Goal: Task Accomplishment & Management: Use online tool/utility

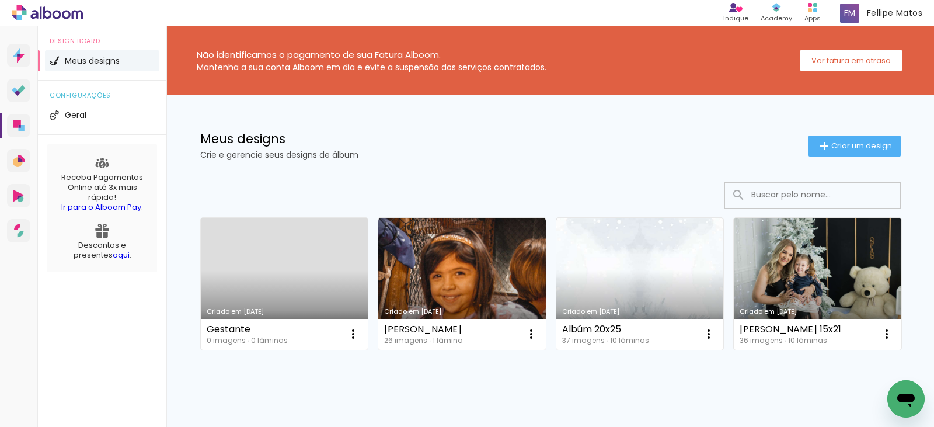
click at [307, 257] on link "Criado em [DATE]" at bounding box center [285, 284] width 168 height 132
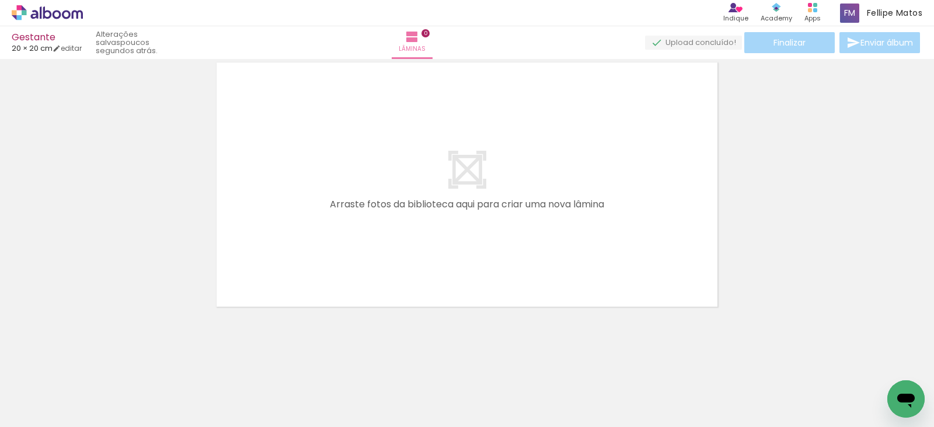
click at [134, 397] on div at bounding box center [116, 388] width 35 height 53
click at [134, 405] on div at bounding box center [116, 388] width 35 height 53
click at [134, 403] on div at bounding box center [116, 388] width 35 height 53
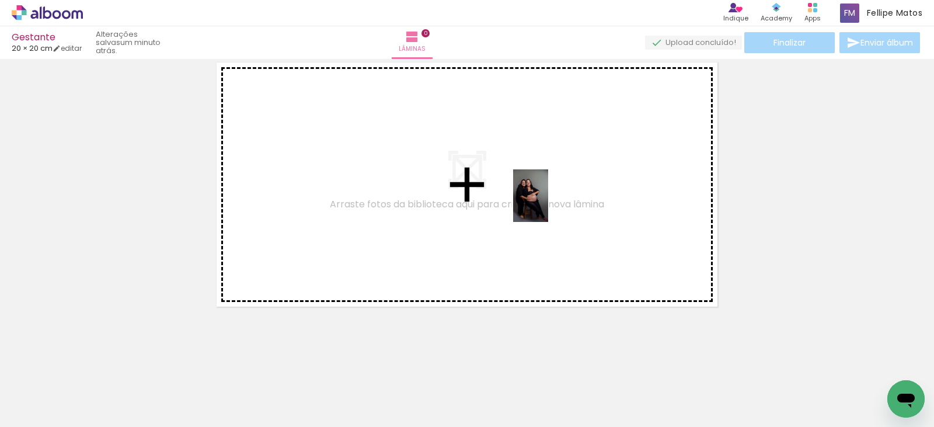
drag, startPoint x: 586, startPoint y: 403, endPoint x: 548, endPoint y: 204, distance: 202.2
click at [548, 204] on quentale-workspace at bounding box center [467, 213] width 934 height 427
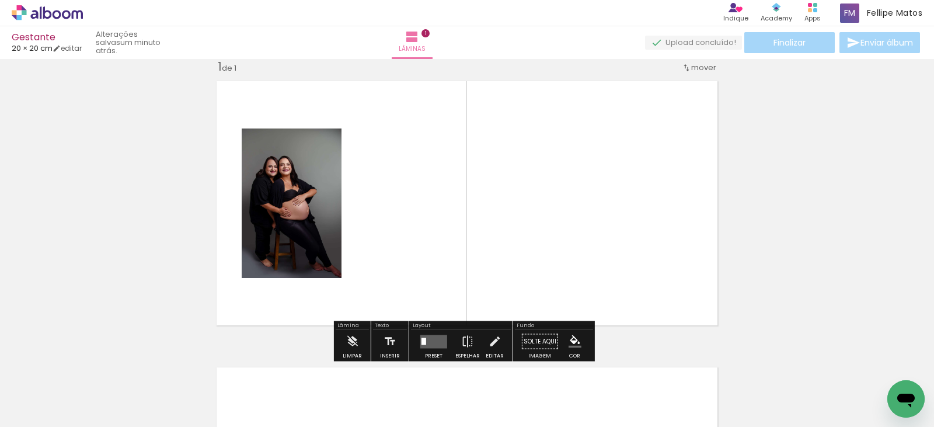
scroll to position [15, 0]
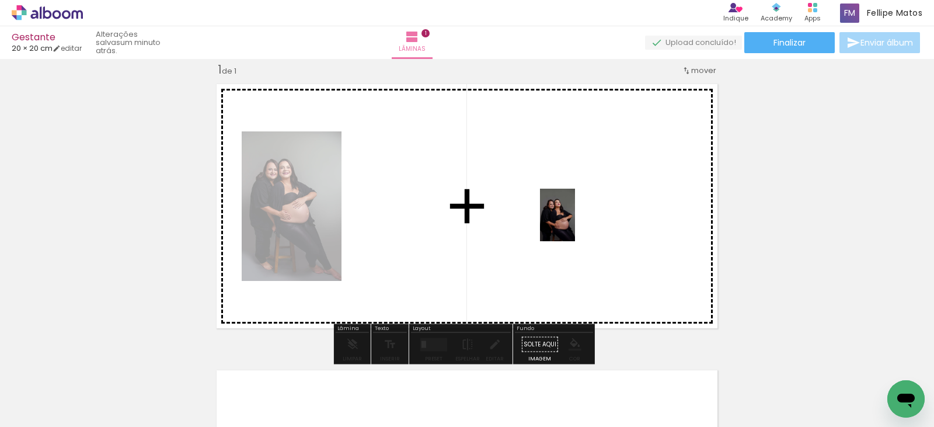
drag, startPoint x: 636, startPoint y: 387, endPoint x: 575, endPoint y: 224, distance: 174.4
click at [575, 224] on quentale-workspace at bounding box center [467, 213] width 934 height 427
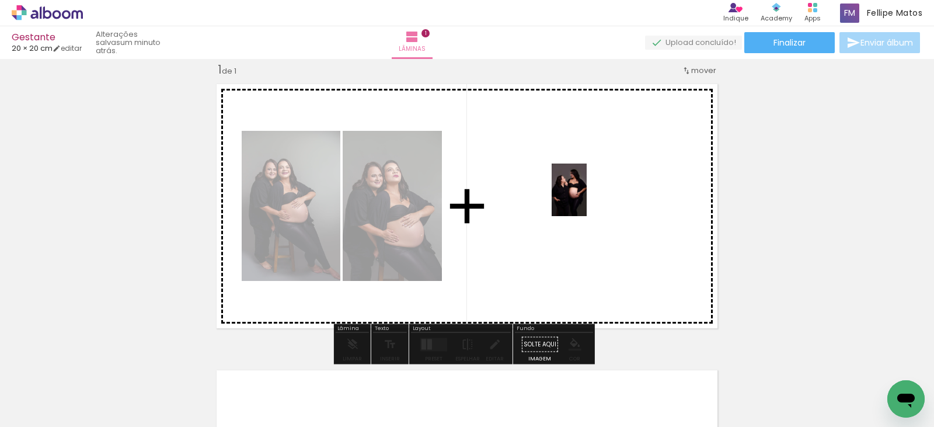
drag, startPoint x: 702, startPoint y: 392, endPoint x: 587, endPoint y: 199, distance: 225.5
click at [587, 199] on quentale-workspace at bounding box center [467, 213] width 934 height 427
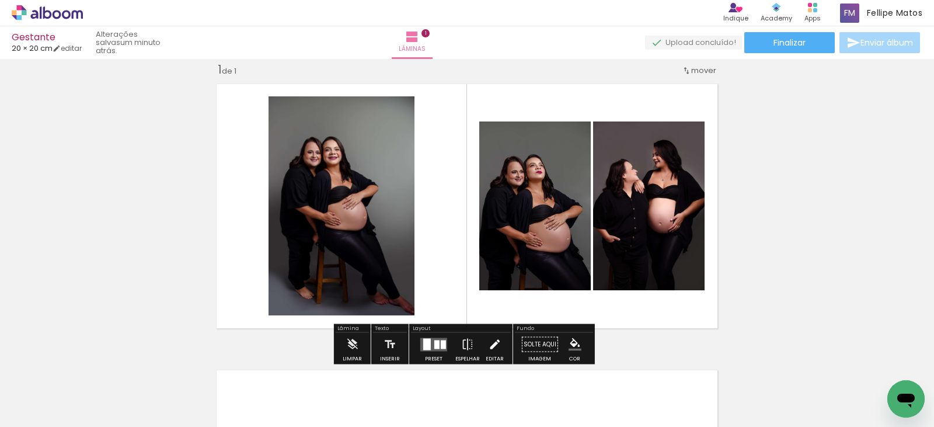
click at [489, 345] on iron-icon at bounding box center [494, 344] width 13 height 23
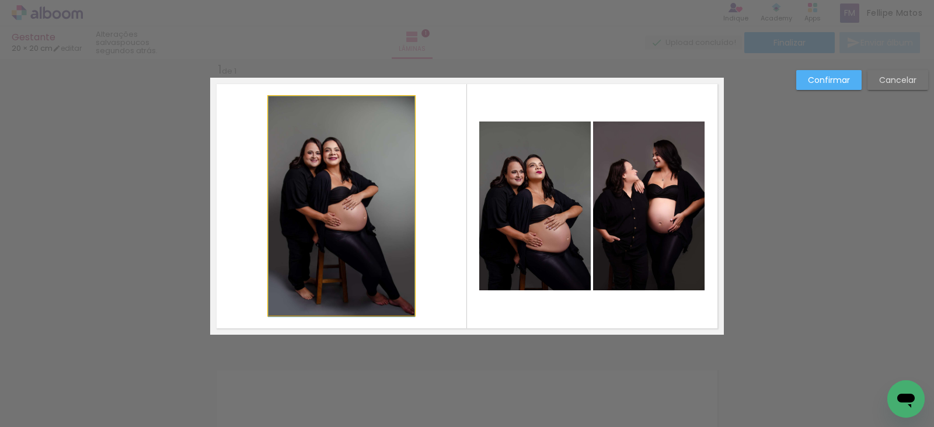
drag, startPoint x: 343, startPoint y: 206, endPoint x: 384, endPoint y: 221, distance: 44.2
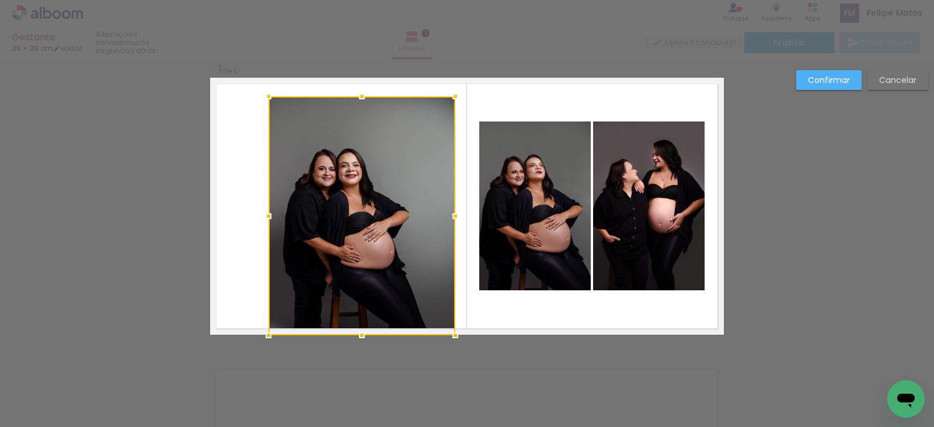
drag, startPoint x: 410, startPoint y: 315, endPoint x: 451, endPoint y: 344, distance: 50.2
click at [451, 344] on div at bounding box center [455, 335] width 23 height 23
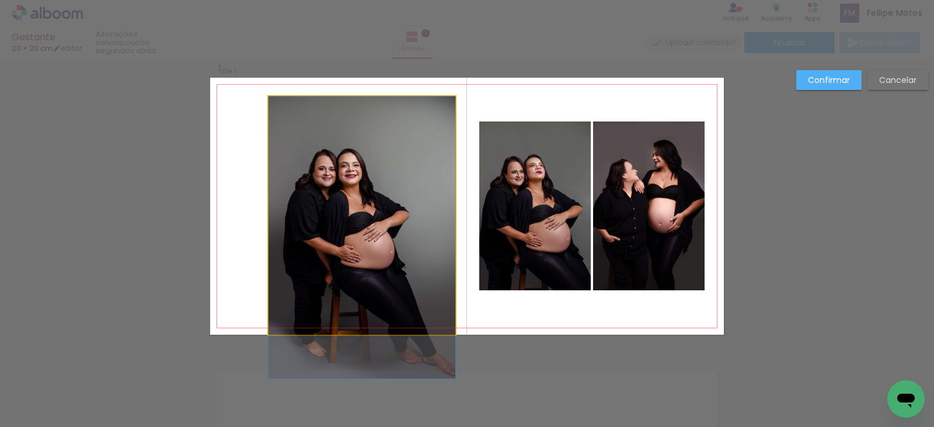
click at [279, 112] on quentale-photo at bounding box center [362, 215] width 187 height 238
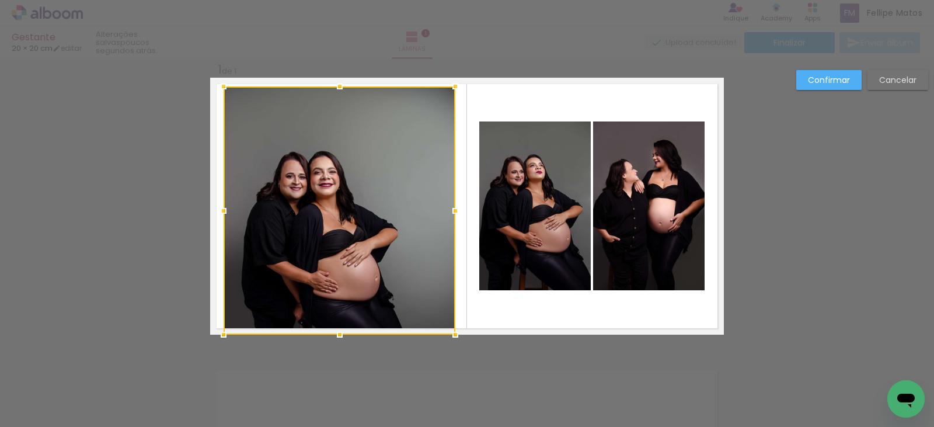
drag, startPoint x: 266, startPoint y: 97, endPoint x: 221, endPoint y: 71, distance: 52.1
click at [221, 78] on album-spread "1 de 1" at bounding box center [467, 206] width 514 height 257
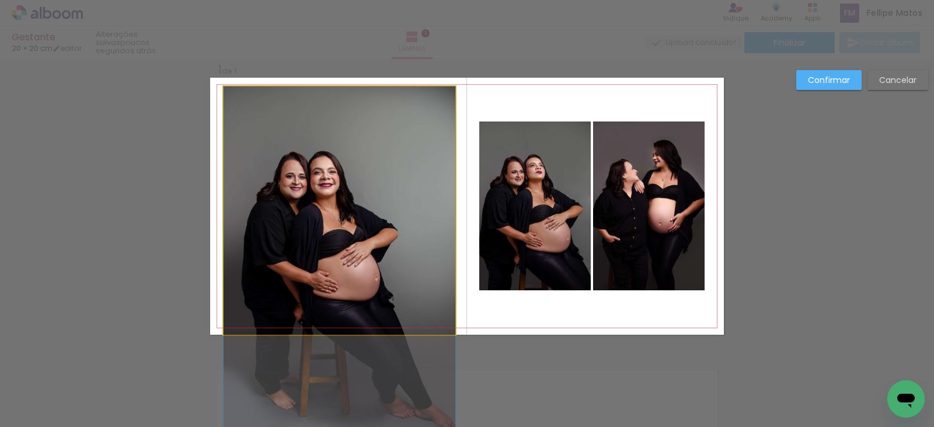
click at [248, 109] on quentale-photo at bounding box center [340, 210] width 232 height 248
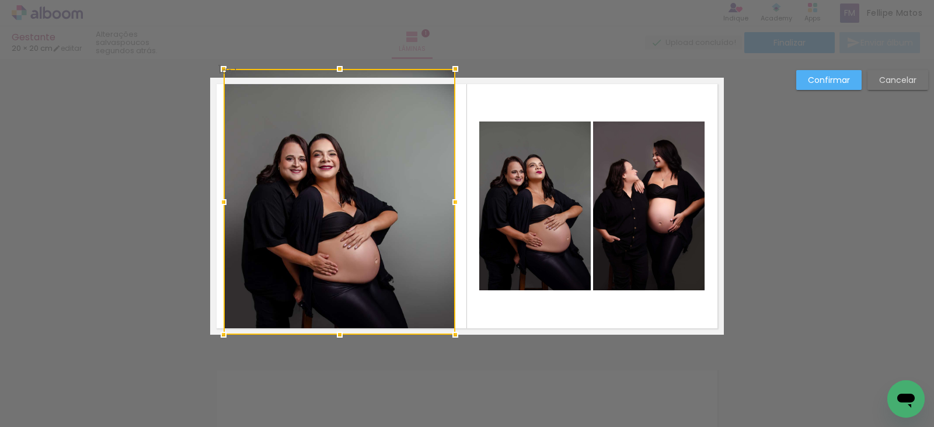
drag, startPoint x: 335, startPoint y: 88, endPoint x: 335, endPoint y: 75, distance: 12.9
click at [335, 75] on div at bounding box center [339, 68] width 23 height 23
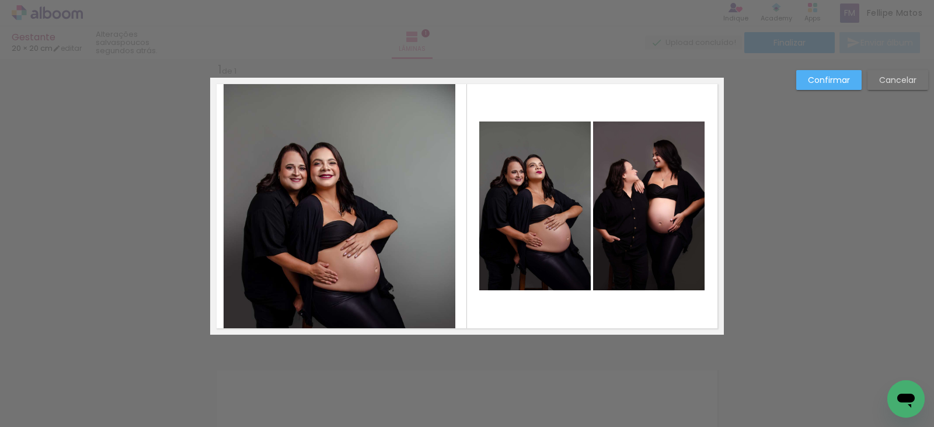
click at [337, 99] on quentale-photo at bounding box center [340, 206] width 232 height 257
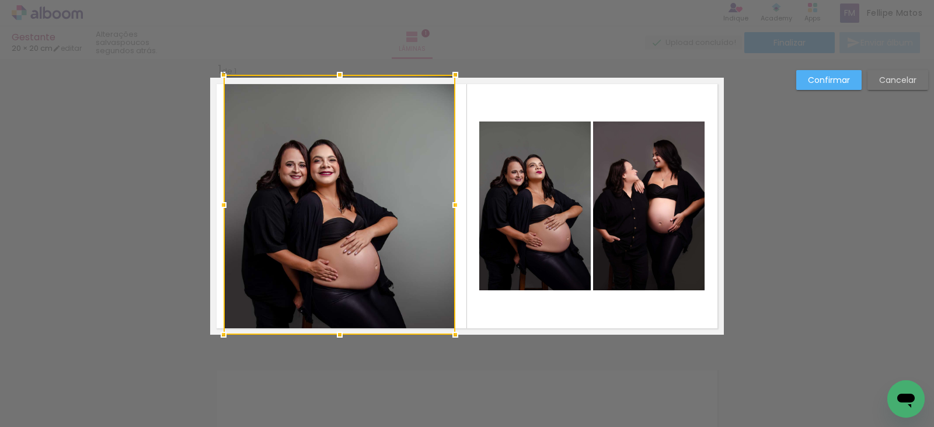
drag, startPoint x: 335, startPoint y: 78, endPoint x: 338, endPoint y: 52, distance: 26.4
click at [338, 0] on div "Gestante 20 × 20 cm editar poucos segundos atrás. Lâminas 1 Finalizar Enviar ál…" at bounding box center [467, 0] width 934 height 0
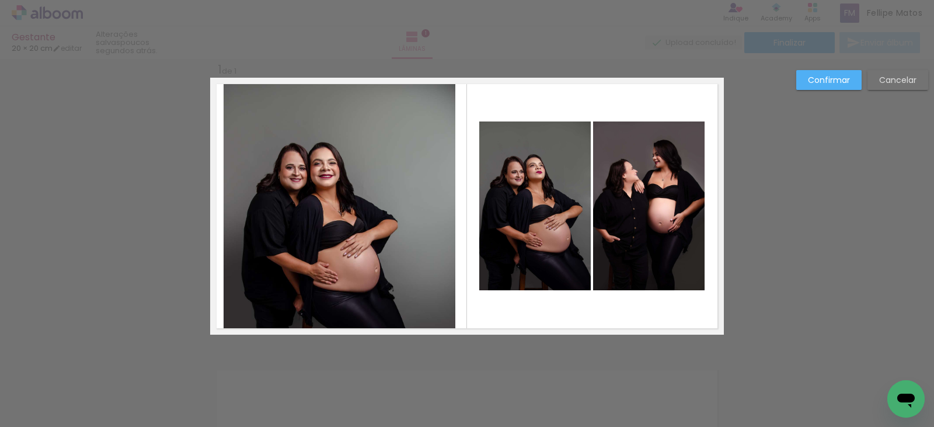
click at [342, 178] on quentale-photo at bounding box center [340, 206] width 232 height 257
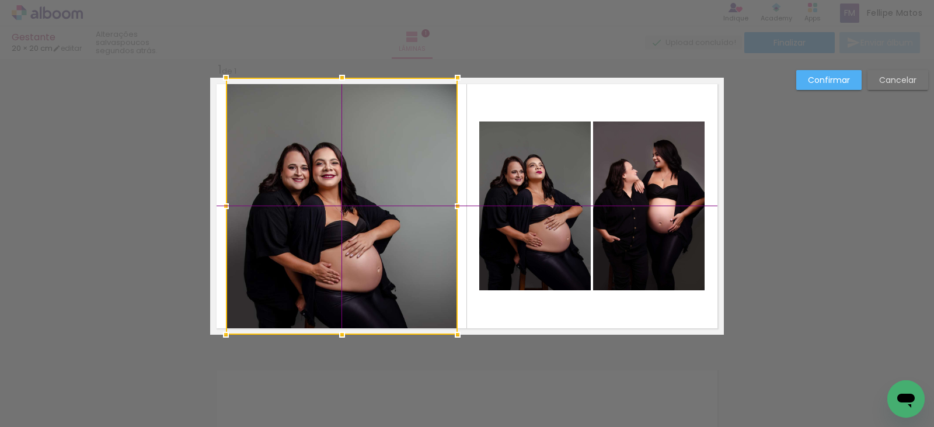
drag, startPoint x: 342, startPoint y: 230, endPoint x: 349, endPoint y: 205, distance: 25.4
click at [349, 205] on div at bounding box center [342, 206] width 232 height 257
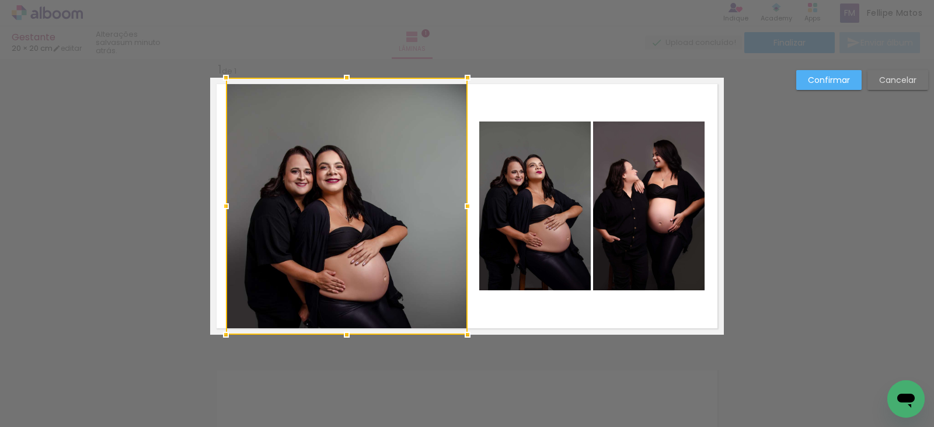
drag, startPoint x: 453, startPoint y: 206, endPoint x: 458, endPoint y: 204, distance: 6.1
click at [458, 204] on div at bounding box center [467, 205] width 23 height 23
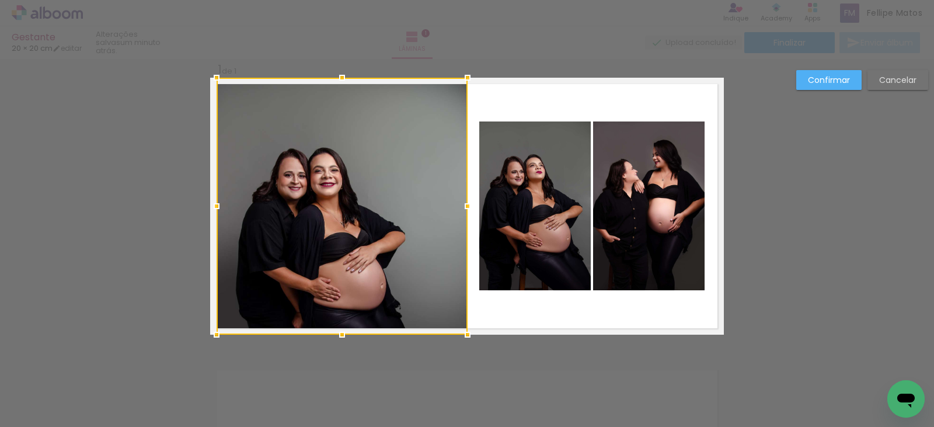
drag, startPoint x: 224, startPoint y: 206, endPoint x: 215, endPoint y: 210, distance: 10.0
click at [215, 210] on div at bounding box center [216, 205] width 23 height 23
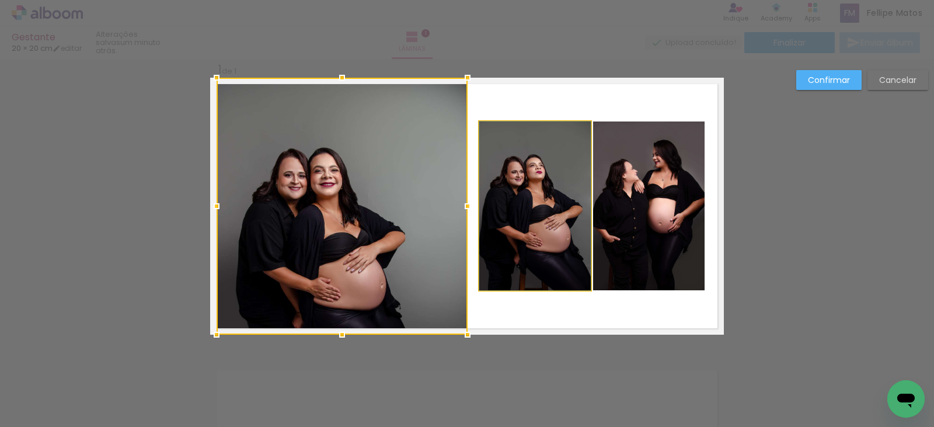
click at [519, 248] on quentale-photo at bounding box center [535, 205] width 112 height 169
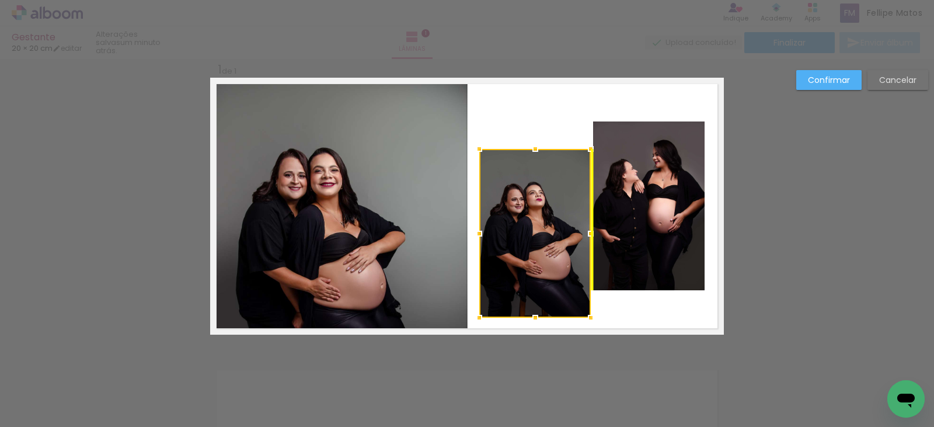
drag, startPoint x: 517, startPoint y: 226, endPoint x: 517, endPoint y: 253, distance: 27.4
click at [517, 253] on div at bounding box center [535, 233] width 112 height 169
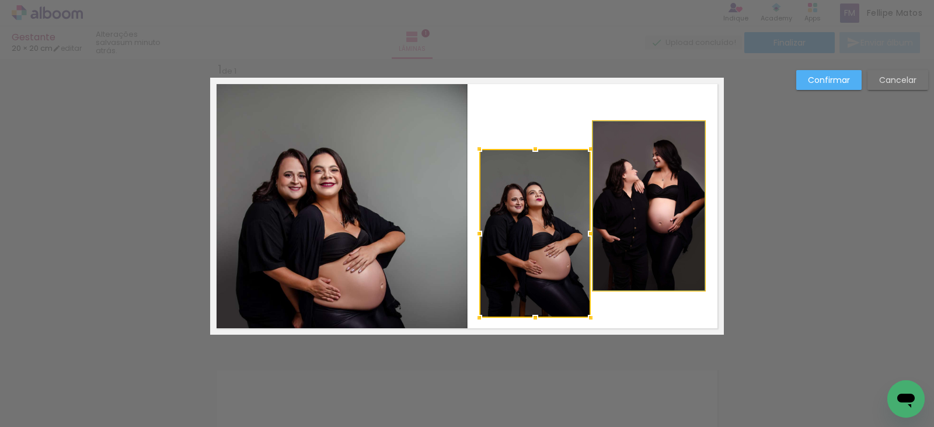
click at [640, 247] on quentale-photo at bounding box center [649, 205] width 112 height 169
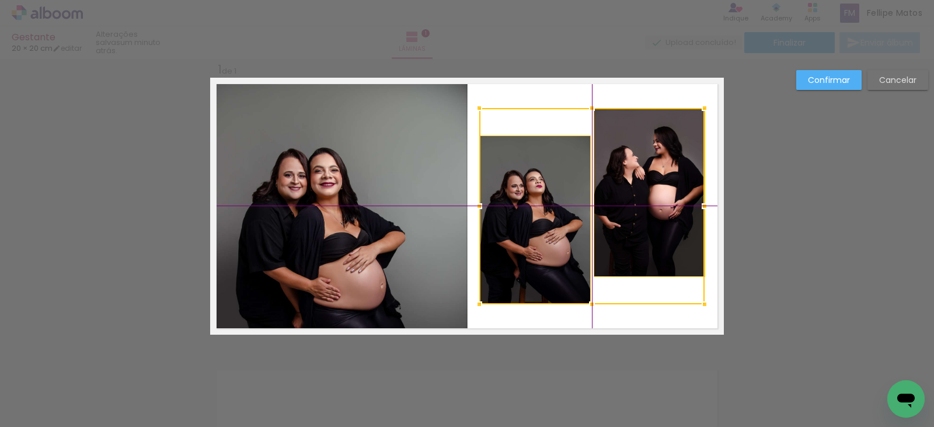
drag, startPoint x: 640, startPoint y: 247, endPoint x: 643, endPoint y: 238, distance: 9.4
click at [643, 238] on div at bounding box center [591, 206] width 225 height 196
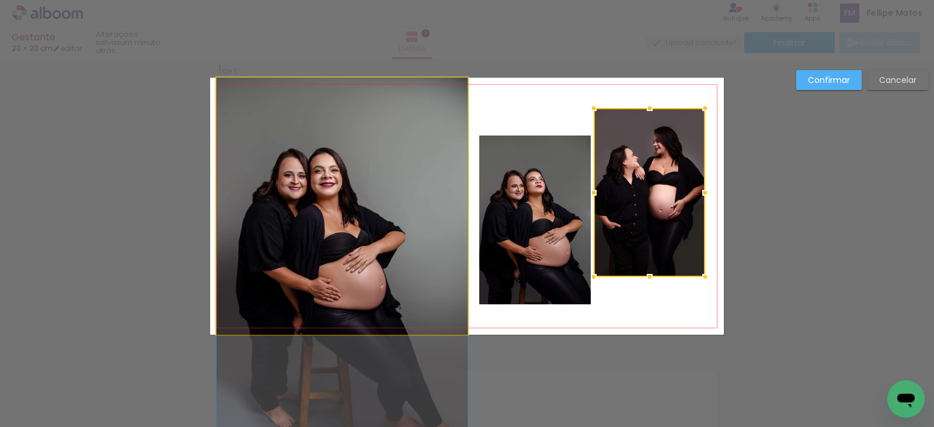
click at [364, 270] on quentale-photo at bounding box center [342, 206] width 251 height 257
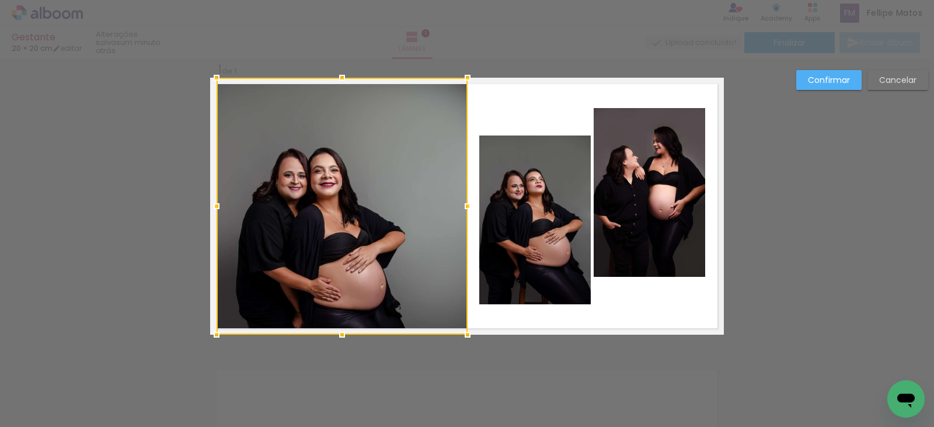
click at [364, 270] on div at bounding box center [342, 206] width 251 height 257
click at [355, 241] on div at bounding box center [342, 206] width 251 height 257
click at [355, 231] on div at bounding box center [342, 206] width 251 height 257
click at [411, 172] on div at bounding box center [342, 206] width 251 height 257
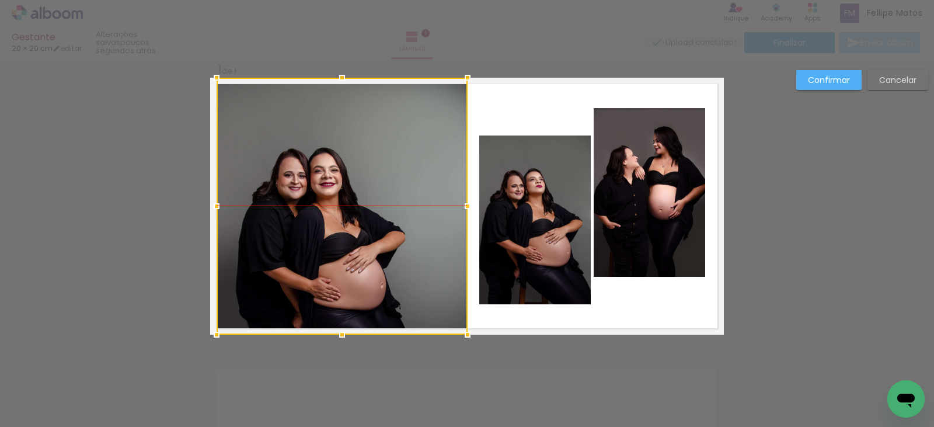
drag, startPoint x: 345, startPoint y: 258, endPoint x: 348, endPoint y: 194, distance: 63.7
click at [348, 194] on div at bounding box center [342, 206] width 251 height 257
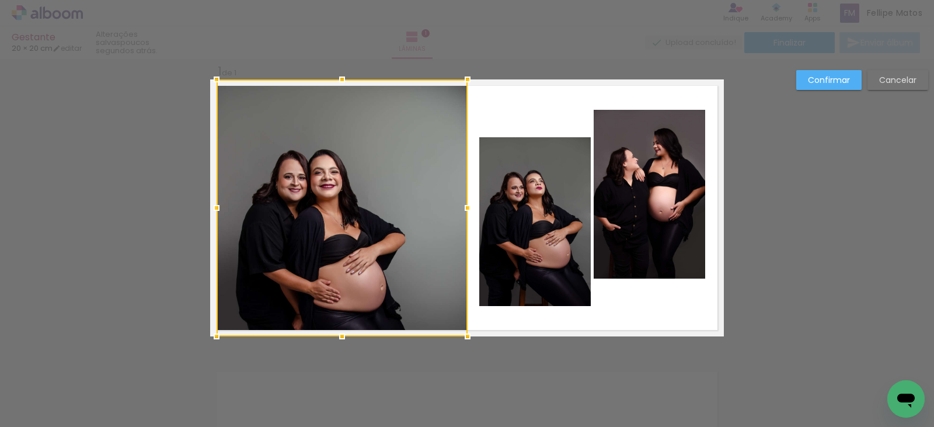
scroll to position [0, 0]
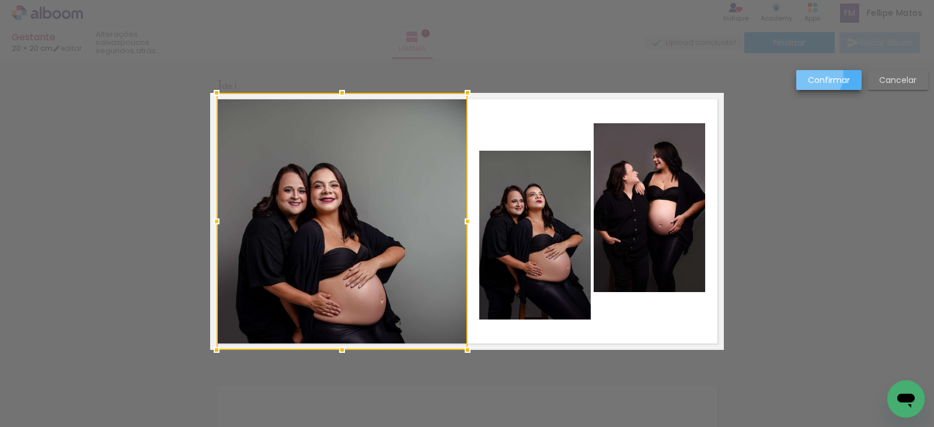
click at [0, 0] on slot "Confirmar" at bounding box center [0, 0] width 0 height 0
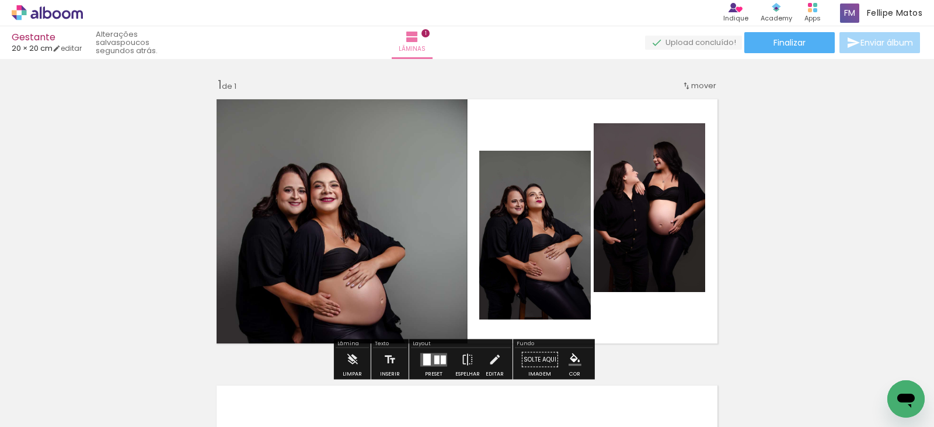
scroll to position [58, 0]
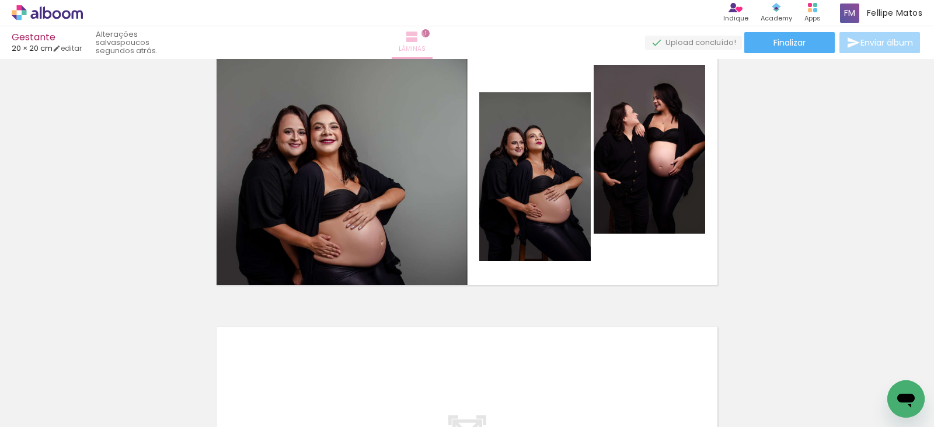
click at [419, 39] on iron-icon at bounding box center [412, 37] width 14 height 14
click at [430, 33] on span "1" at bounding box center [426, 33] width 8 height 8
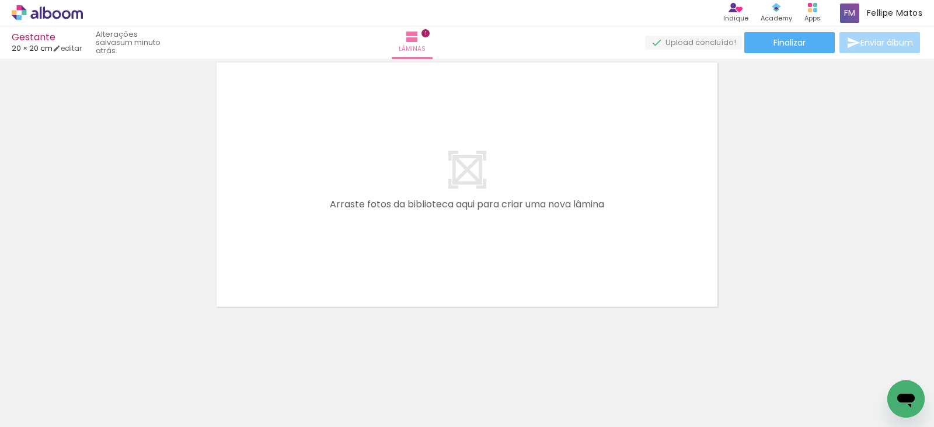
scroll to position [0, 135]
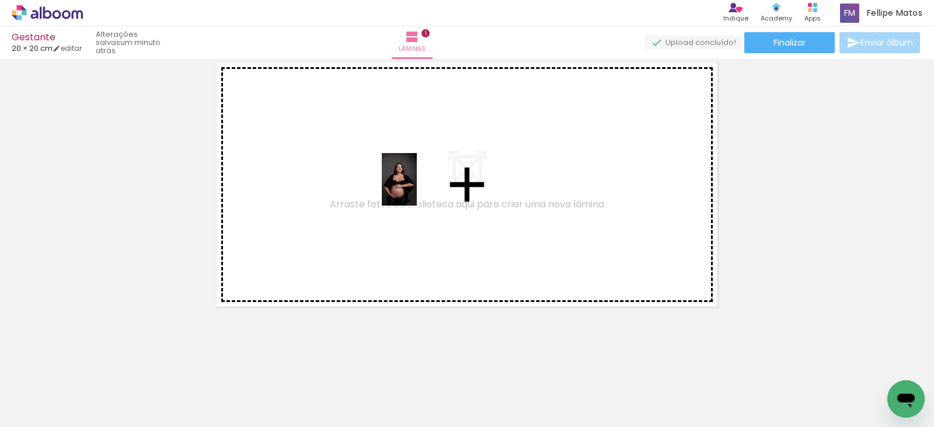
drag, startPoint x: 302, startPoint y: 397, endPoint x: 417, endPoint y: 188, distance: 238.1
click at [417, 188] on quentale-workspace at bounding box center [467, 213] width 934 height 427
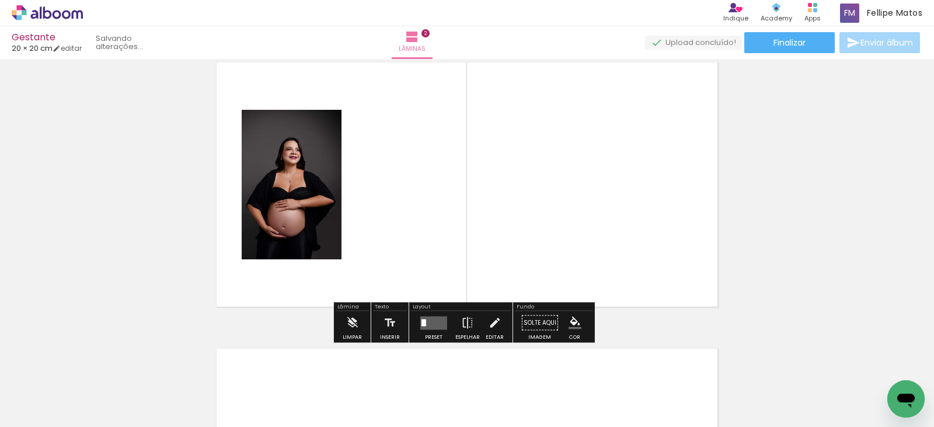
scroll to position [301, 0]
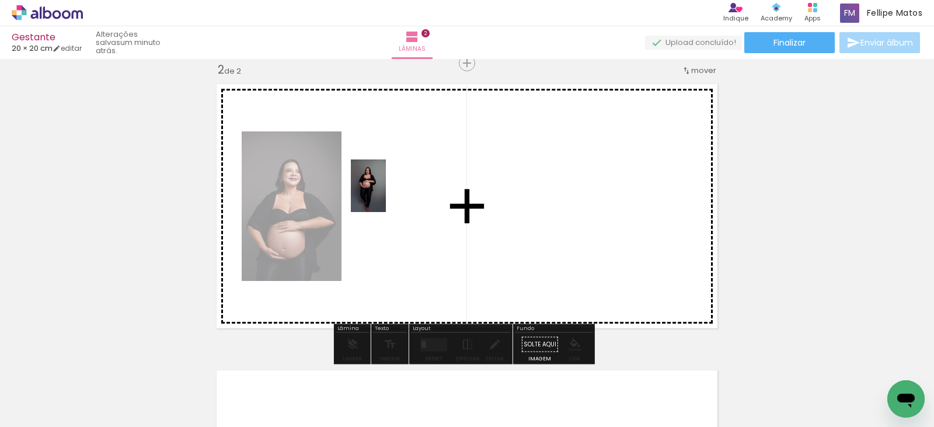
drag, startPoint x: 247, startPoint y: 378, endPoint x: 386, endPoint y: 194, distance: 230.1
click at [386, 194] on quentale-workspace at bounding box center [467, 213] width 934 height 427
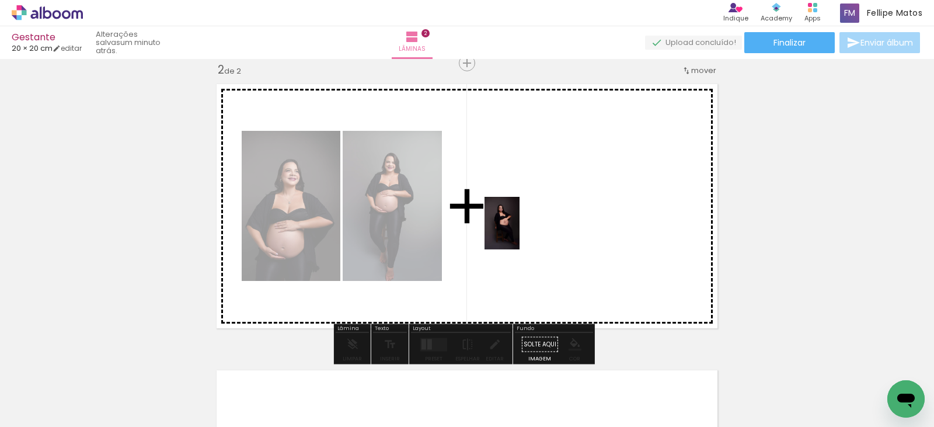
drag, startPoint x: 381, startPoint y: 397, endPoint x: 520, endPoint y: 232, distance: 215.1
click at [520, 232] on quentale-workspace at bounding box center [467, 213] width 934 height 427
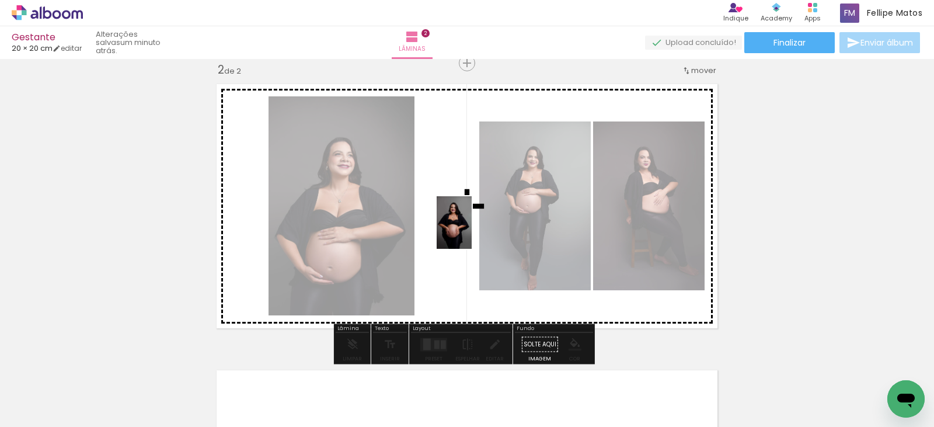
drag, startPoint x: 704, startPoint y: 393, endPoint x: 472, endPoint y: 231, distance: 282.7
click at [472, 231] on quentale-workspace at bounding box center [467, 213] width 934 height 427
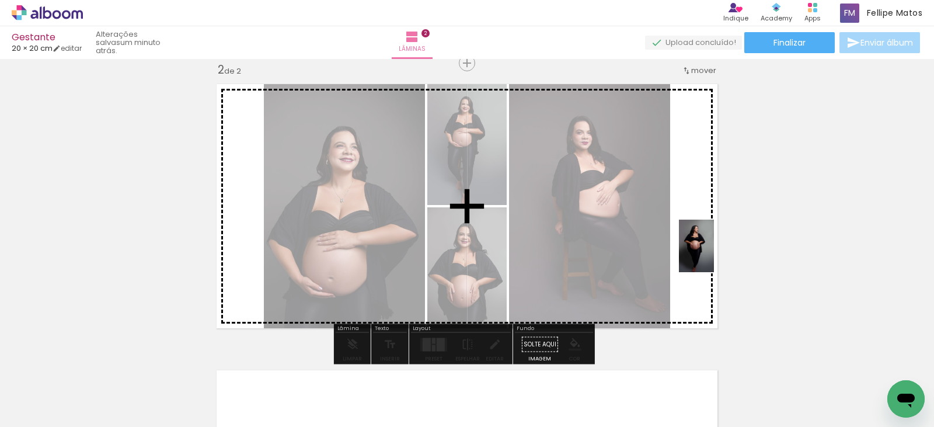
drag, startPoint x: 771, startPoint y: 387, endPoint x: 714, endPoint y: 255, distance: 144.2
click at [714, 255] on quentale-workspace at bounding box center [467, 213] width 934 height 427
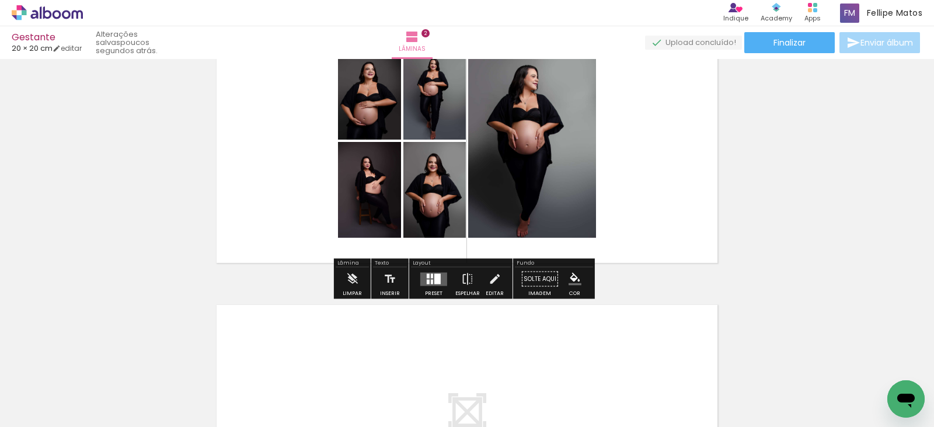
scroll to position [371, 0]
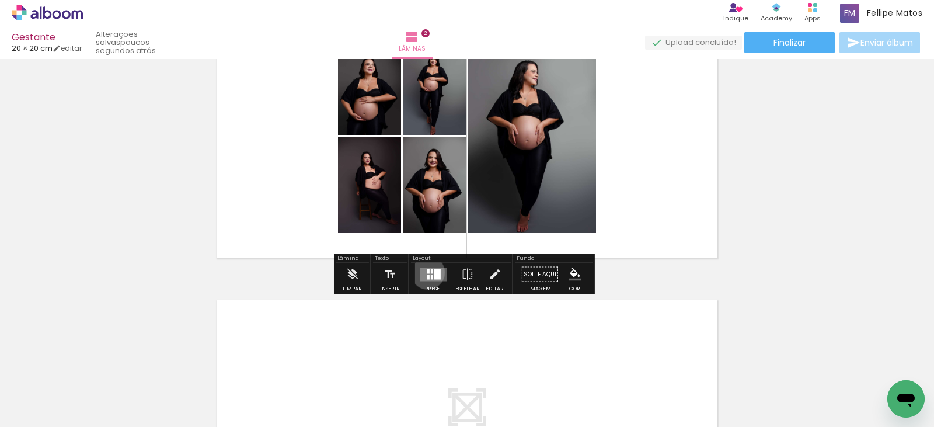
click at [427, 272] on div at bounding box center [428, 271] width 3 height 5
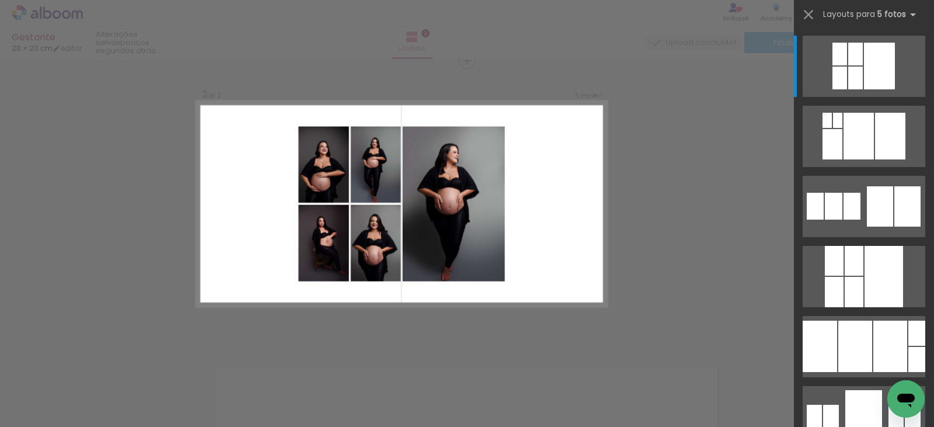
scroll to position [301, 0]
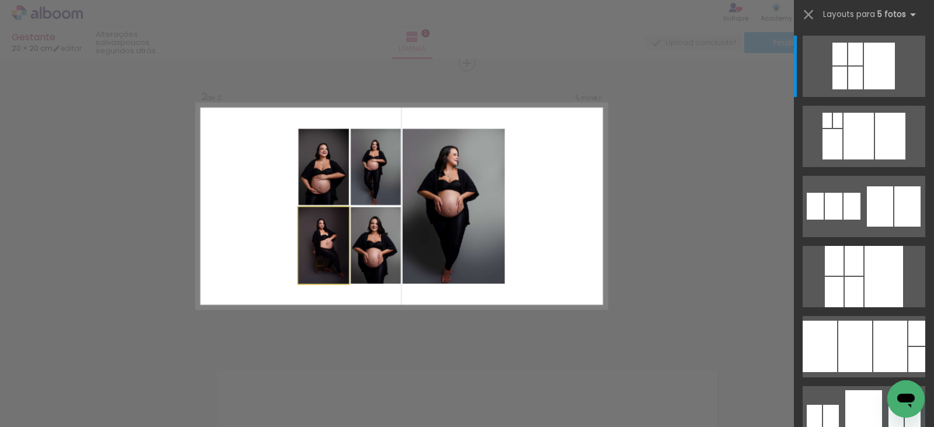
click at [0, 0] on slot at bounding box center [0, 0] width 0 height 0
drag, startPoint x: 470, startPoint y: 229, endPoint x: 395, endPoint y: 323, distance: 120.1
click at [395, 323] on div "Confirmar Cancelar" at bounding box center [467, 201] width 934 height 887
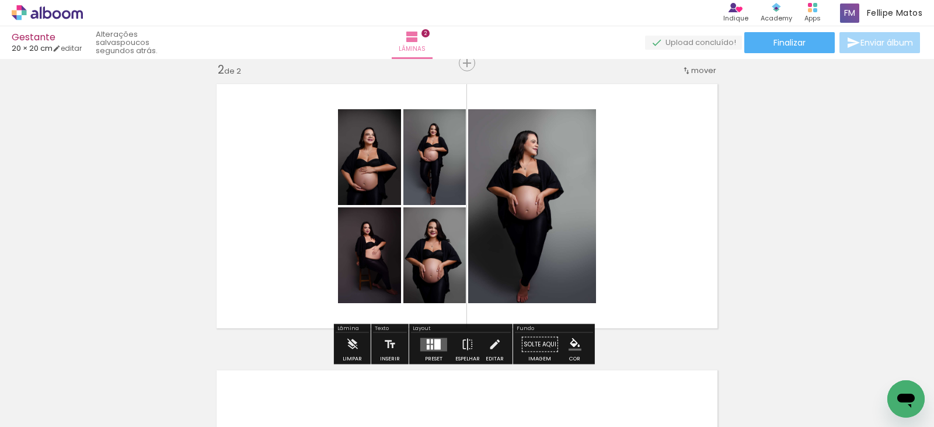
click at [431, 340] on div at bounding box center [432, 341] width 2 height 5
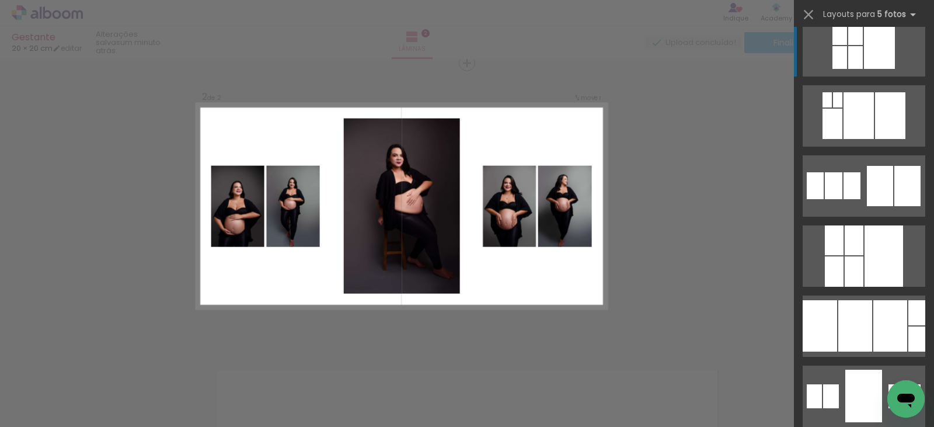
scroll to position [260, 0]
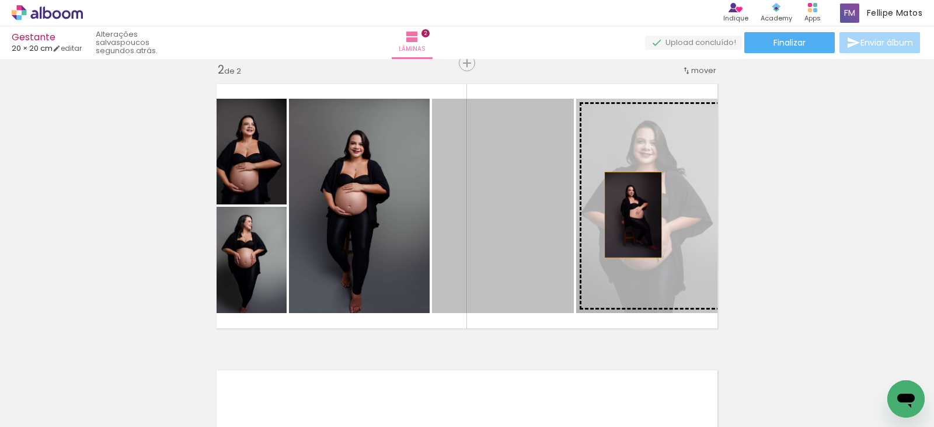
drag, startPoint x: 527, startPoint y: 214, endPoint x: 629, endPoint y: 215, distance: 101.6
click at [0, 0] on slot at bounding box center [0, 0] width 0 height 0
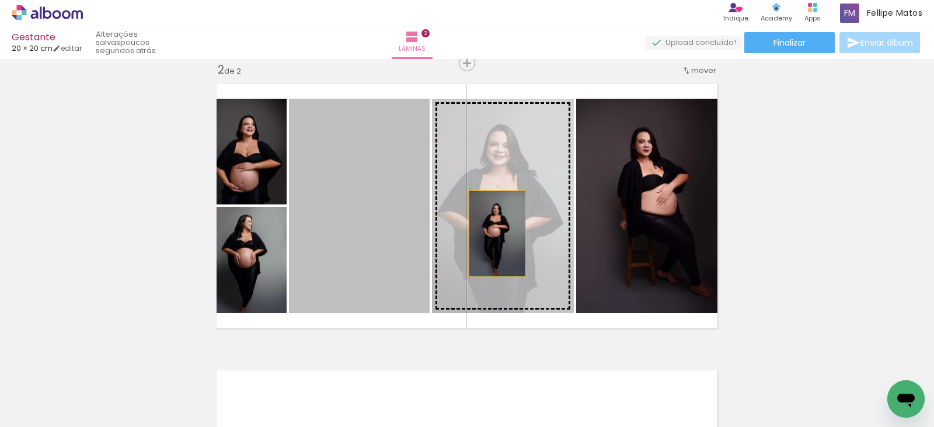
drag, startPoint x: 346, startPoint y: 226, endPoint x: 493, endPoint y: 234, distance: 147.4
click at [0, 0] on slot at bounding box center [0, 0] width 0 height 0
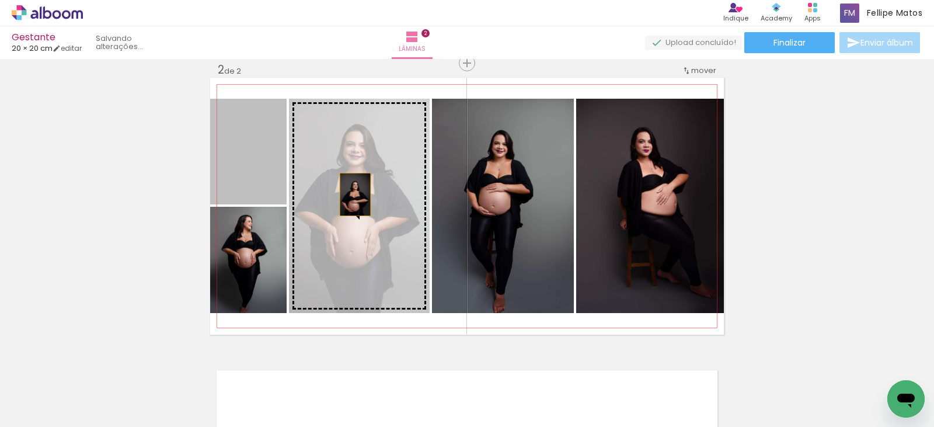
drag, startPoint x: 258, startPoint y: 175, endPoint x: 351, endPoint y: 194, distance: 94.8
click at [0, 0] on slot at bounding box center [0, 0] width 0 height 0
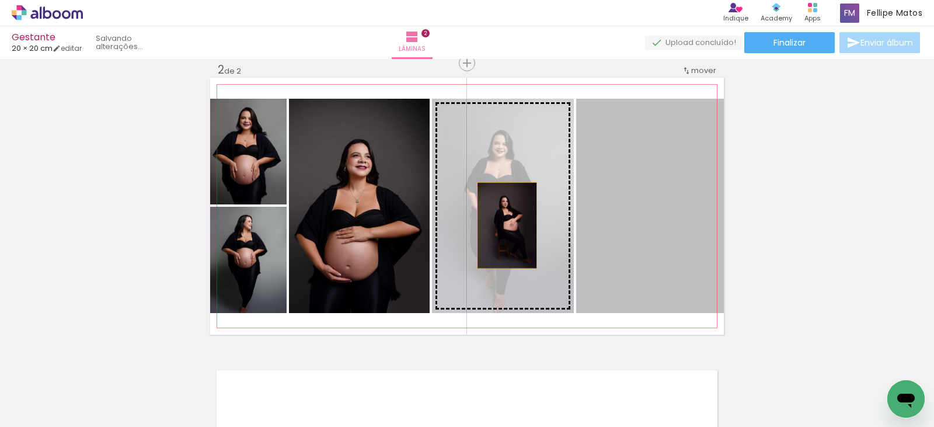
drag, startPoint x: 656, startPoint y: 222, endPoint x: 503, endPoint y: 225, distance: 153.1
click at [0, 0] on slot at bounding box center [0, 0] width 0 height 0
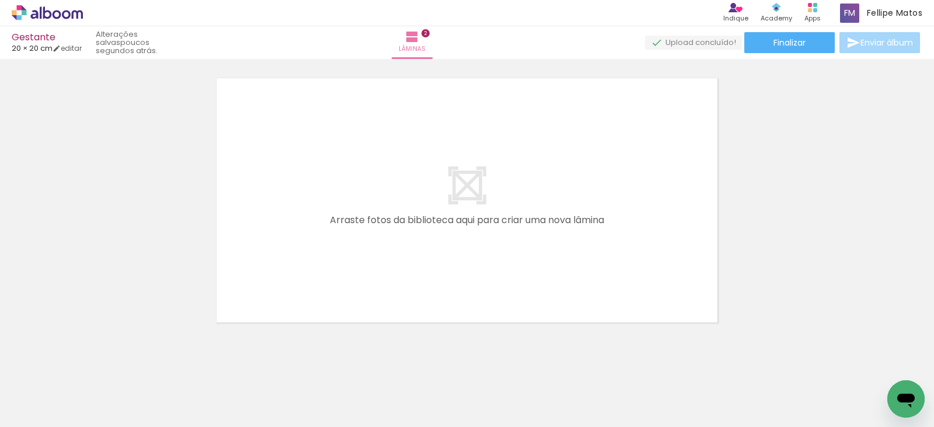
scroll to position [0, 291]
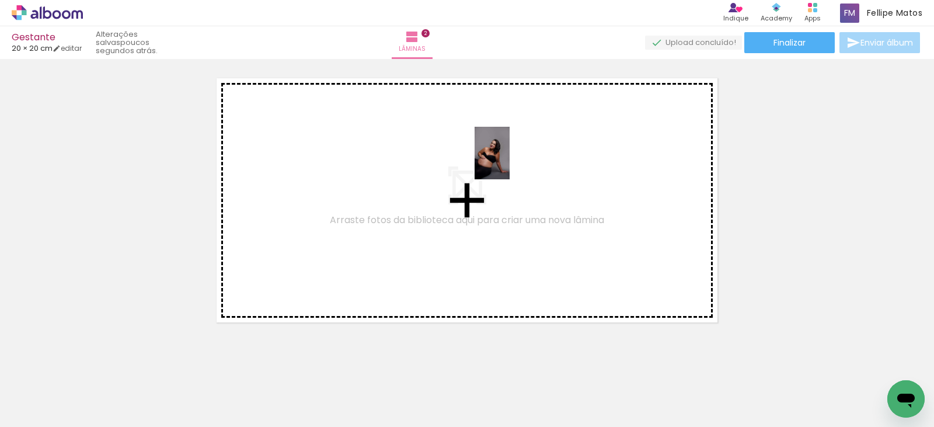
drag, startPoint x: 738, startPoint y: 390, endPoint x: 510, endPoint y: 162, distance: 322.9
click at [510, 162] on quentale-workspace at bounding box center [467, 213] width 934 height 427
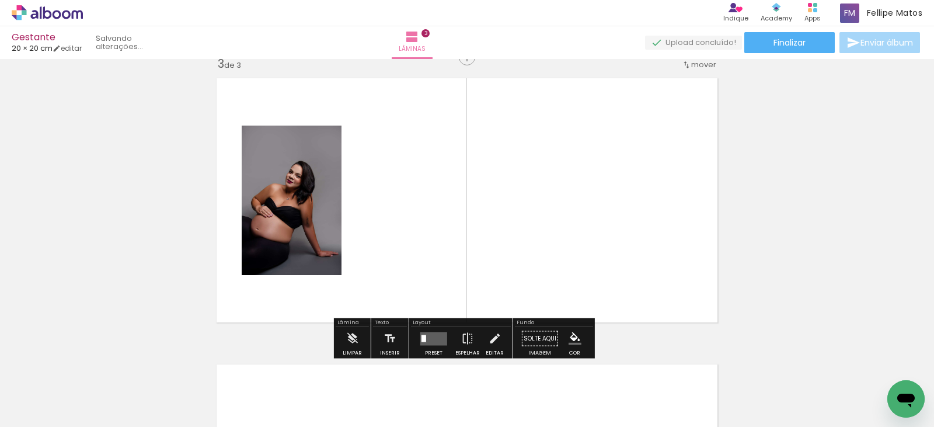
scroll to position [588, 0]
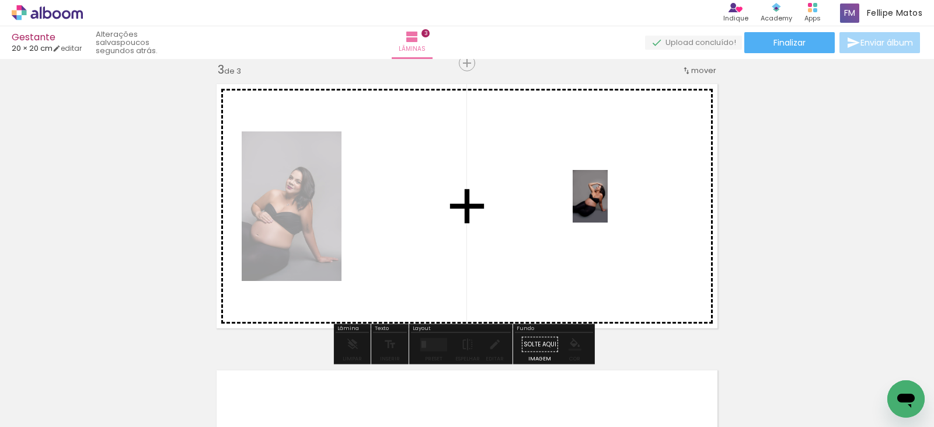
drag, startPoint x: 679, startPoint y: 391, endPoint x: 608, endPoint y: 205, distance: 198.9
click at [608, 205] on quentale-workspace at bounding box center [467, 213] width 934 height 427
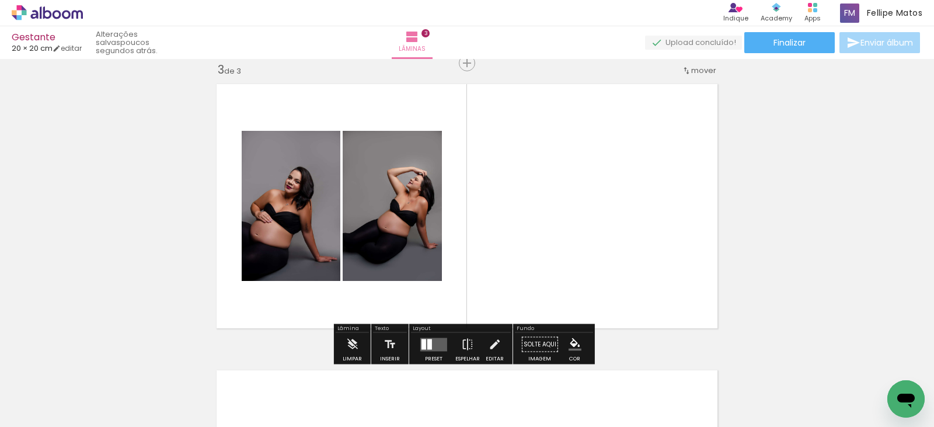
click at [423, 340] on div at bounding box center [424, 344] width 5 height 11
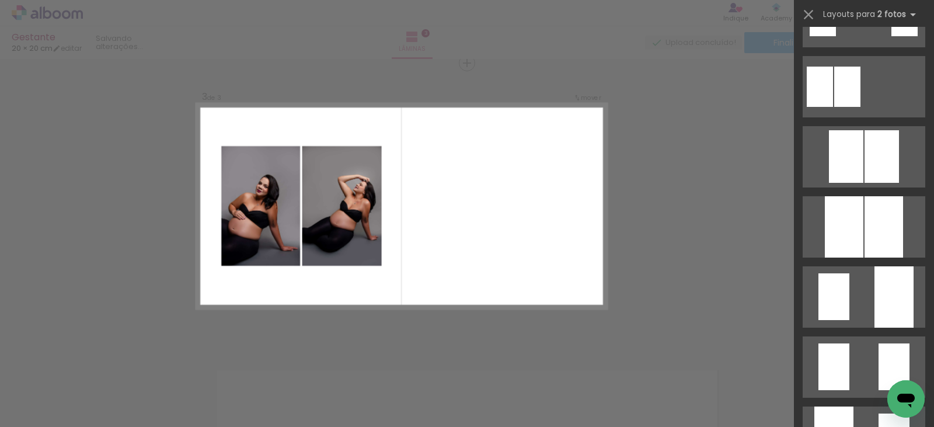
scroll to position [0, 0]
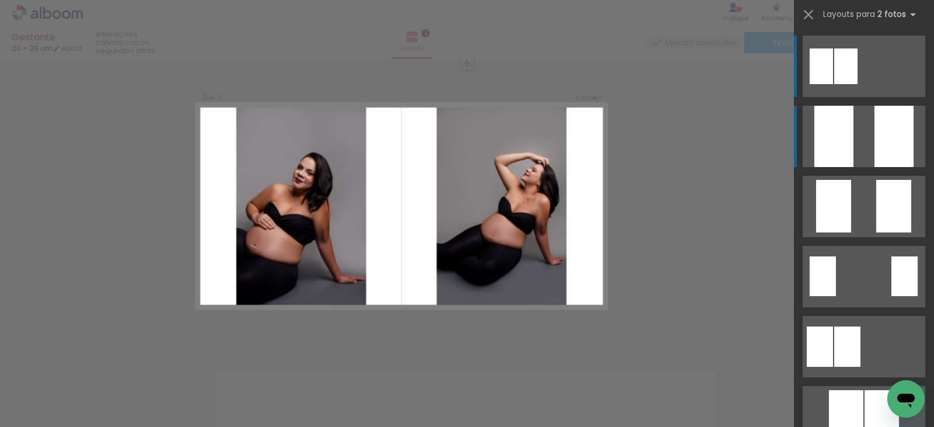
click at [822, 147] on div at bounding box center [834, 136] width 39 height 61
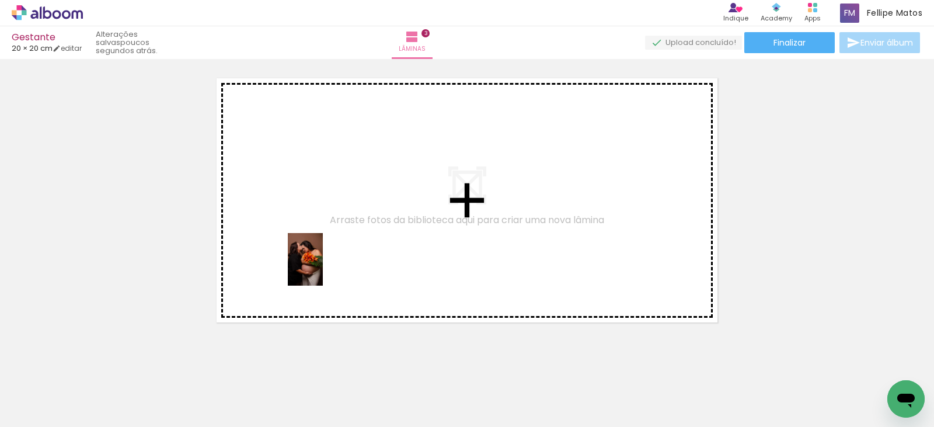
drag, startPoint x: 322, startPoint y: 387, endPoint x: 323, endPoint y: 267, distance: 119.7
click at [323, 267] on quentale-workspace at bounding box center [467, 213] width 934 height 427
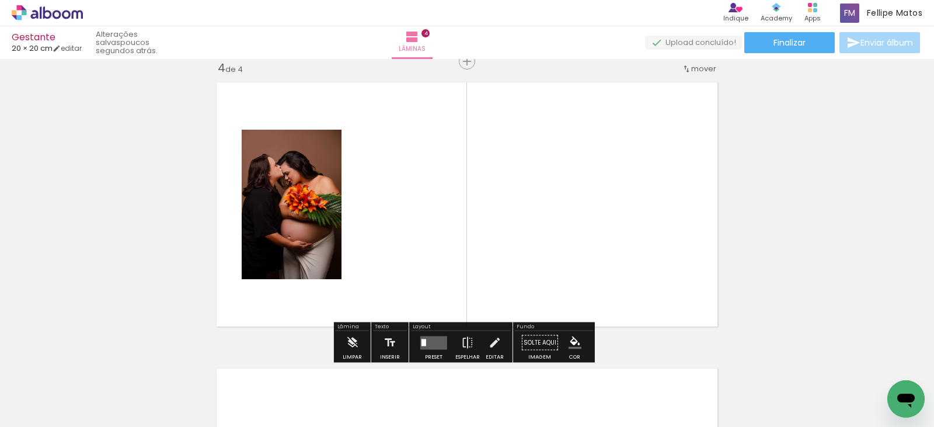
scroll to position [874, 0]
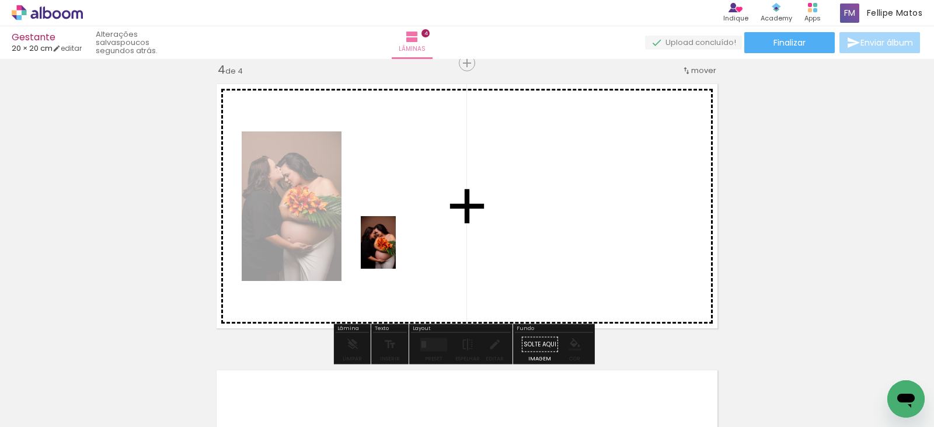
drag, startPoint x: 241, startPoint y: 391, endPoint x: 396, endPoint y: 251, distance: 209.2
click at [396, 251] on quentale-workspace at bounding box center [467, 213] width 934 height 427
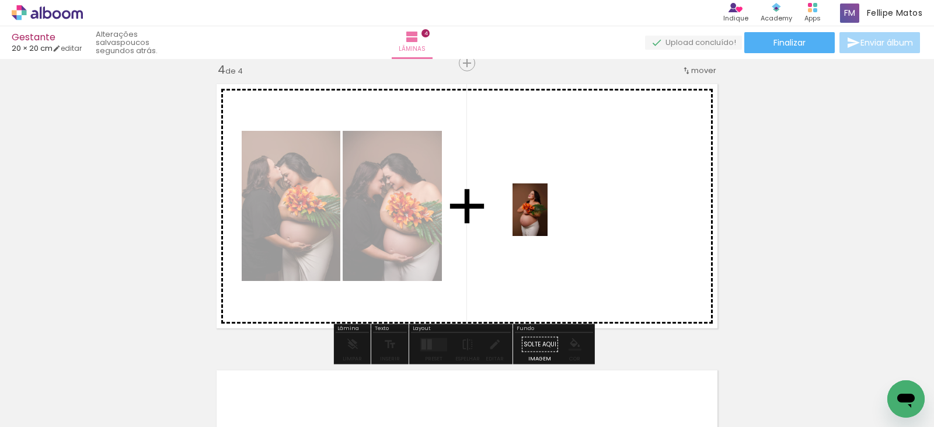
drag, startPoint x: 186, startPoint y: 411, endPoint x: 552, endPoint y: 216, distance: 414.9
click at [552, 216] on quentale-workspace at bounding box center [467, 213] width 934 height 427
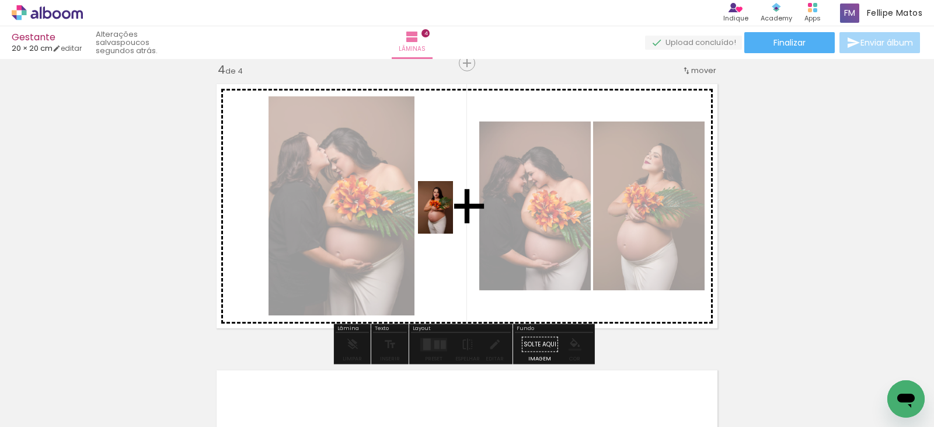
drag, startPoint x: 125, startPoint y: 397, endPoint x: 463, endPoint y: 215, distance: 384.1
click at [463, 215] on quentale-workspace at bounding box center [467, 213] width 934 height 427
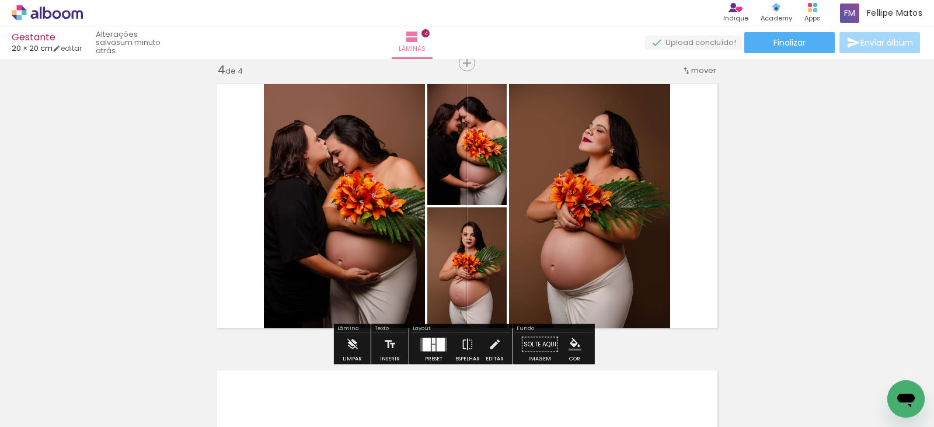
click at [437, 343] on div at bounding box center [441, 344] width 8 height 13
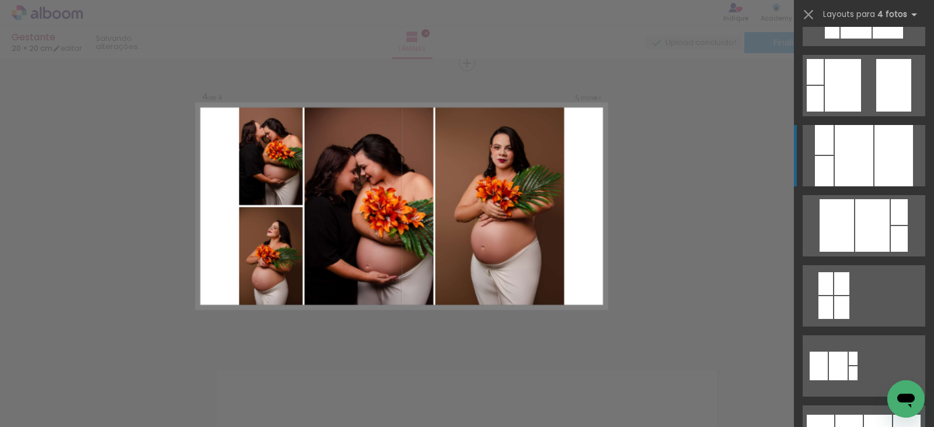
scroll to position [467, 0]
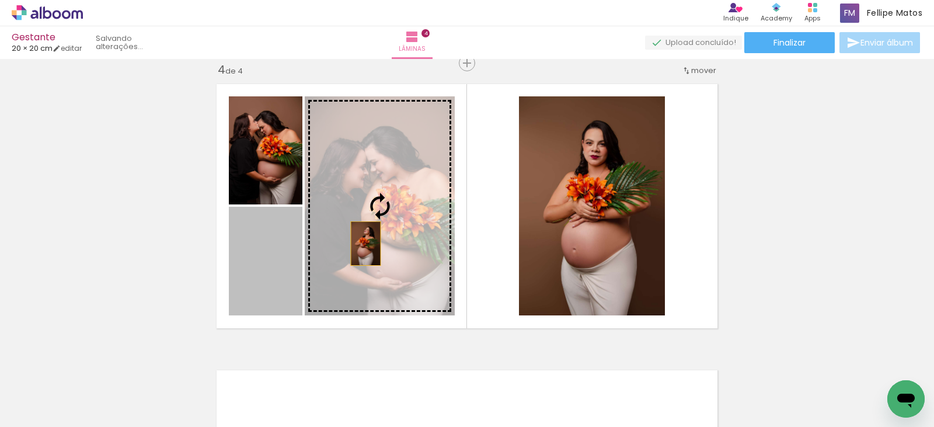
drag, startPoint x: 262, startPoint y: 296, endPoint x: 362, endPoint y: 244, distance: 112.9
click at [0, 0] on slot at bounding box center [0, 0] width 0 height 0
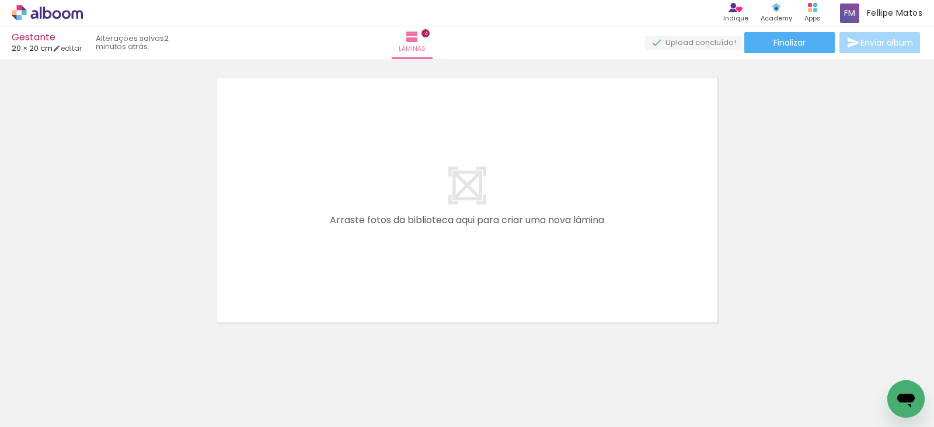
scroll to position [0, 668]
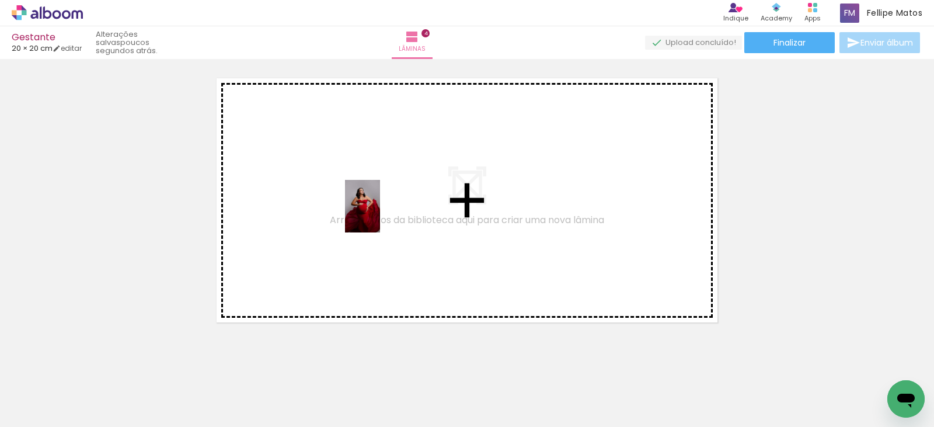
drag, startPoint x: 440, startPoint y: 400, endPoint x: 380, endPoint y: 215, distance: 194.7
click at [380, 215] on quentale-workspace at bounding box center [467, 213] width 934 height 427
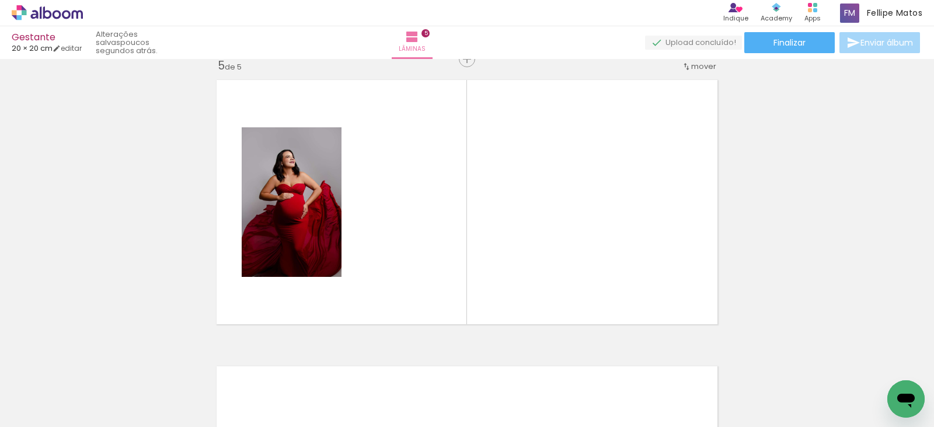
scroll to position [1160, 0]
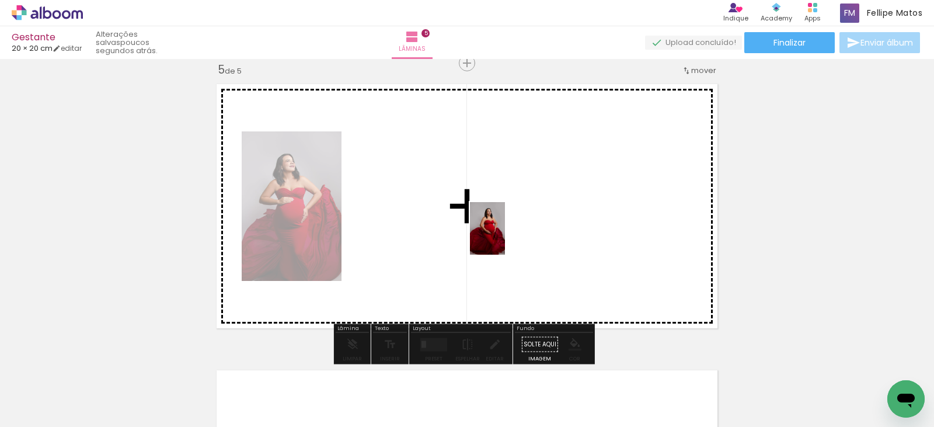
drag, startPoint x: 506, startPoint y: 399, endPoint x: 505, endPoint y: 237, distance: 162.4
click at [505, 237] on quentale-workspace at bounding box center [467, 213] width 934 height 427
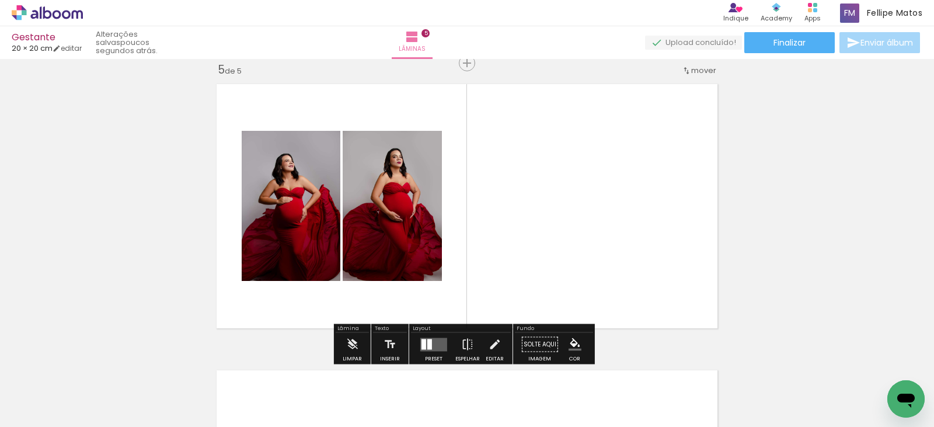
click at [423, 342] on div at bounding box center [424, 344] width 5 height 11
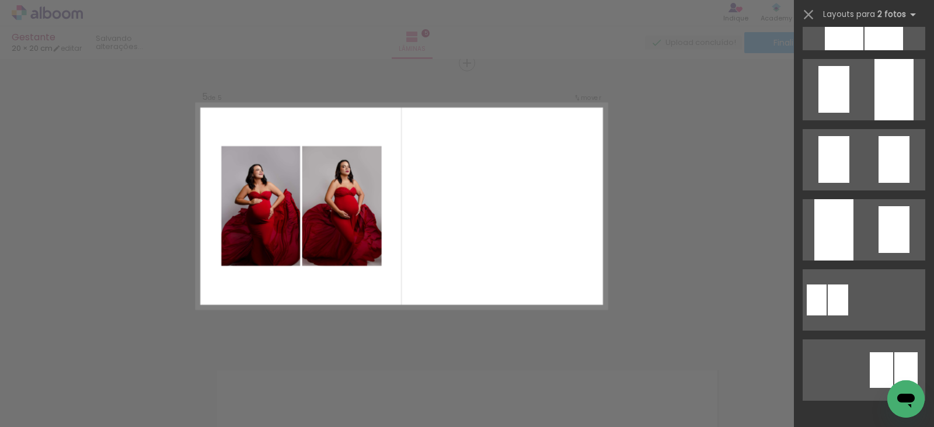
scroll to position [0, 0]
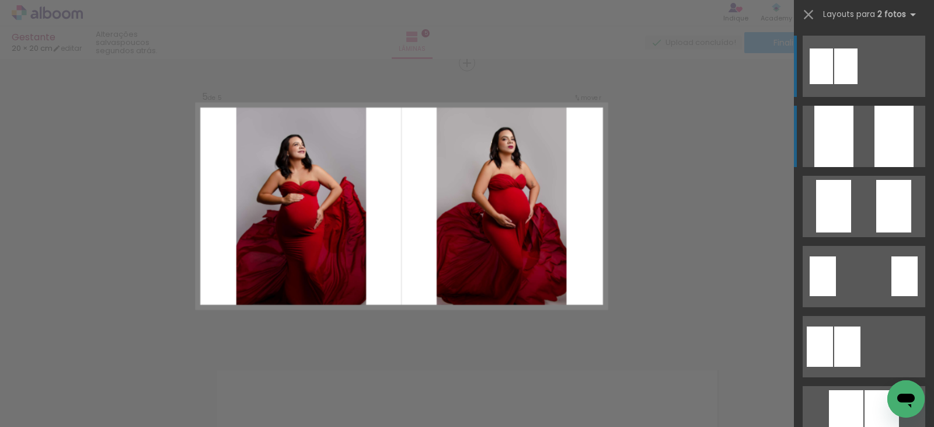
click at [826, 145] on div at bounding box center [834, 136] width 39 height 61
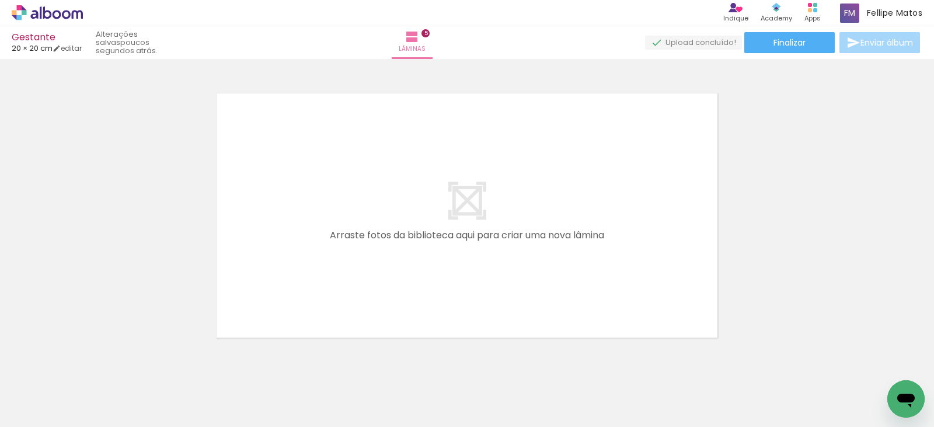
scroll to position [1409, 0]
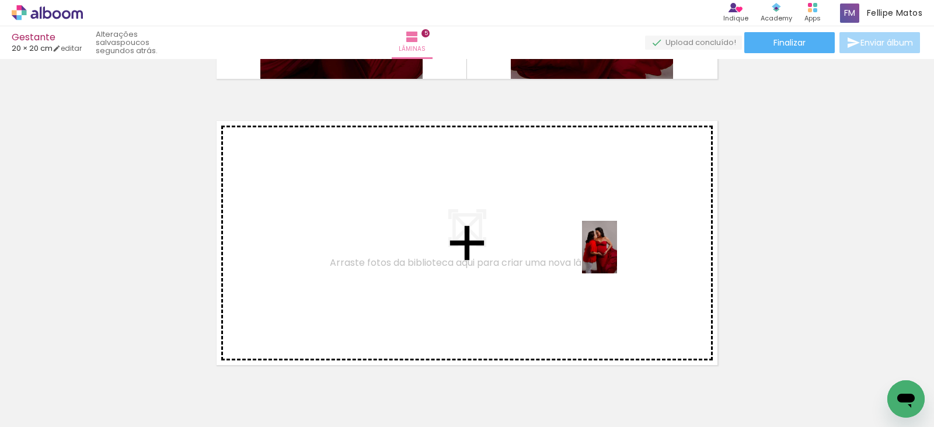
drag, startPoint x: 644, startPoint y: 399, endPoint x: 616, endPoint y: 252, distance: 149.8
click at [616, 252] on quentale-workspace at bounding box center [467, 213] width 934 height 427
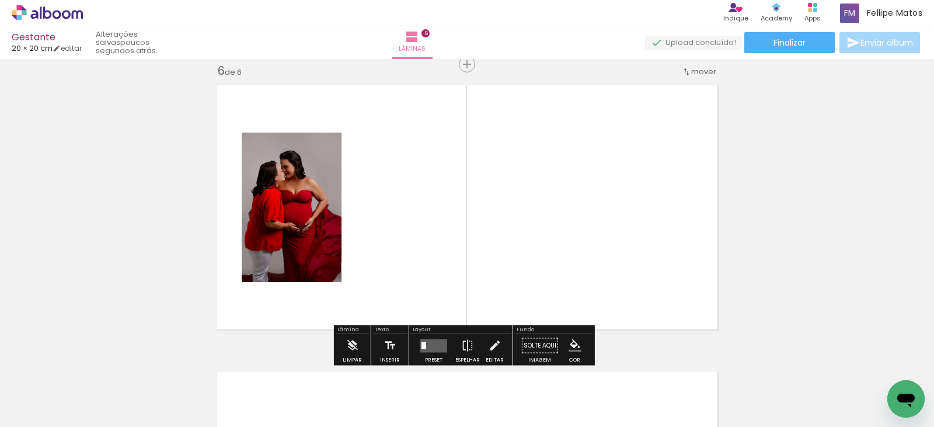
scroll to position [1446, 0]
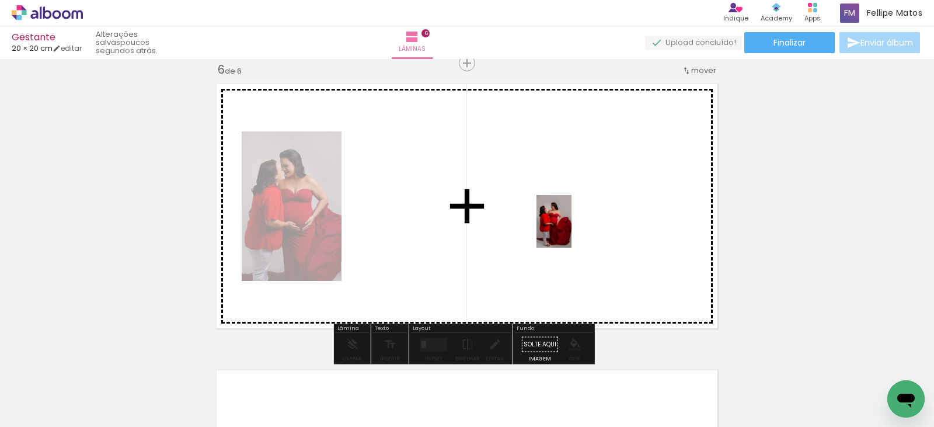
drag, startPoint x: 564, startPoint y: 400, endPoint x: 571, endPoint y: 228, distance: 172.4
click at [571, 228] on quentale-workspace at bounding box center [467, 213] width 934 height 427
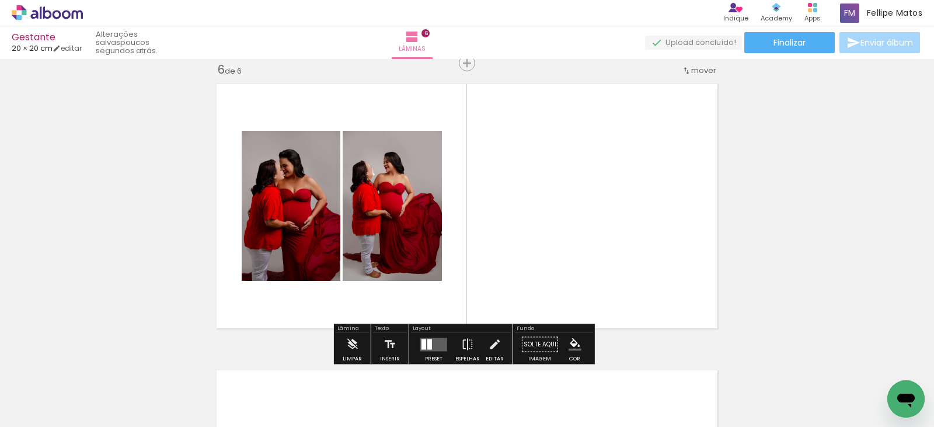
click at [429, 339] on div at bounding box center [430, 344] width 5 height 11
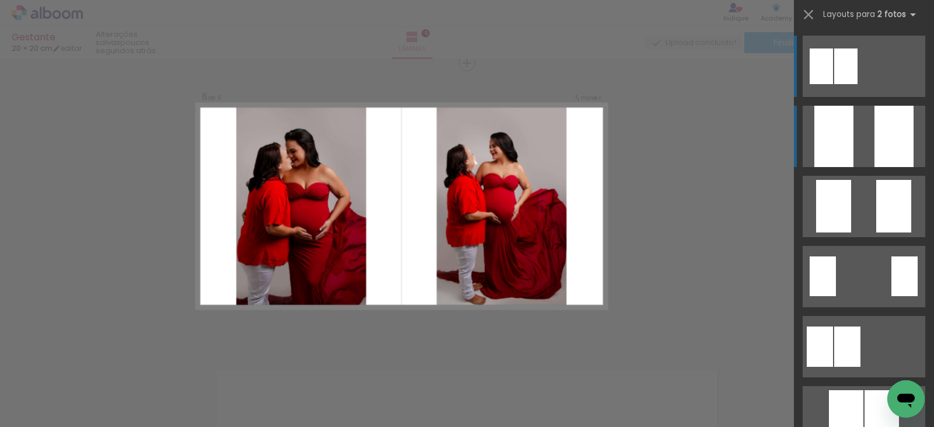
click at [829, 146] on div at bounding box center [834, 136] width 39 height 61
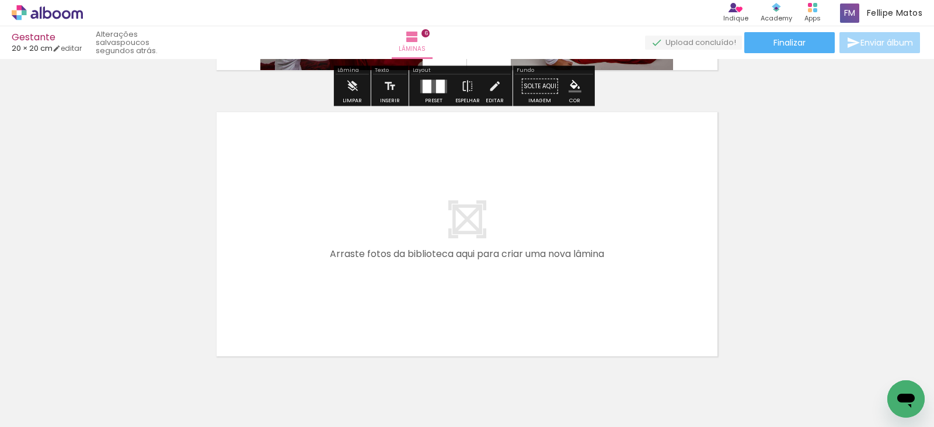
scroll to position [1738, 0]
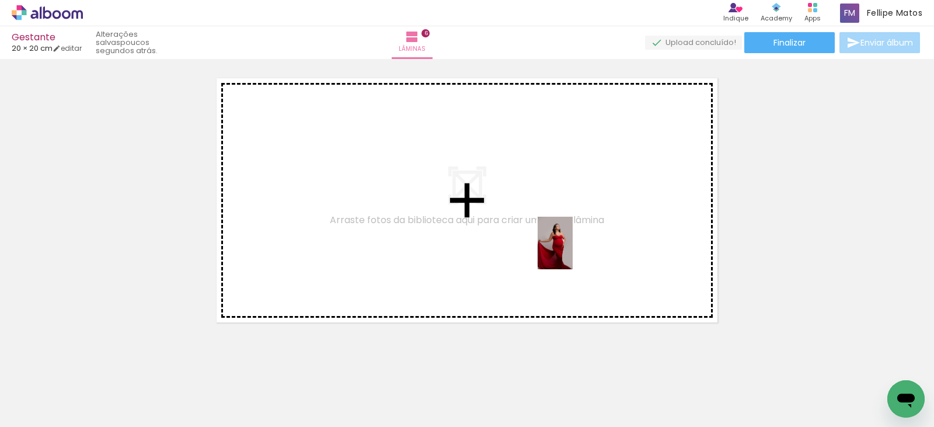
drag, startPoint x: 696, startPoint y: 382, endPoint x: 573, endPoint y: 252, distance: 179.3
click at [573, 252] on quentale-workspace at bounding box center [467, 213] width 934 height 427
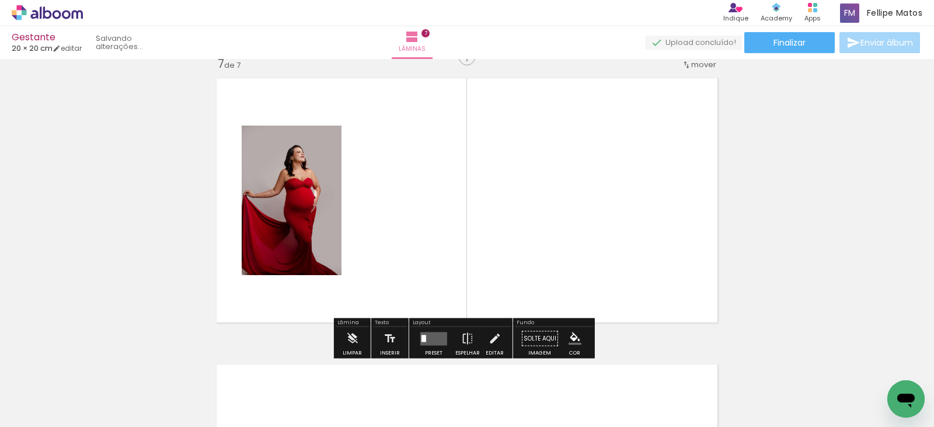
scroll to position [1732, 0]
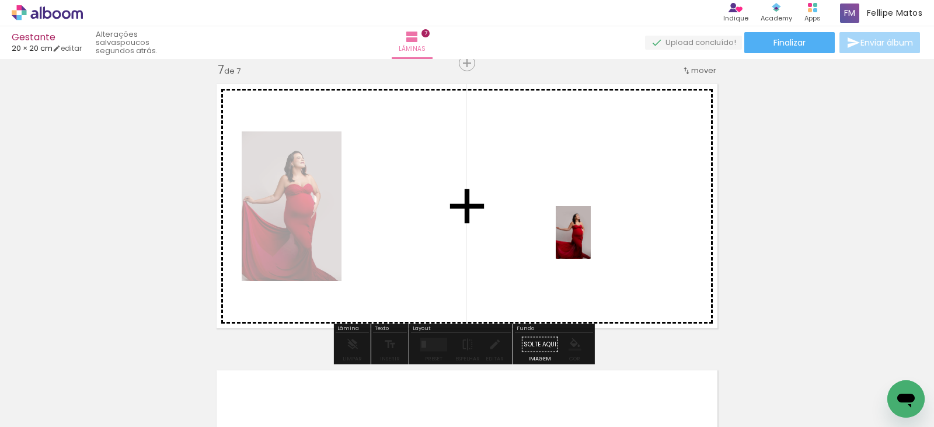
drag, startPoint x: 768, startPoint y: 398, endPoint x: 593, endPoint y: 235, distance: 238.8
click at [593, 235] on quentale-workspace at bounding box center [467, 213] width 934 height 427
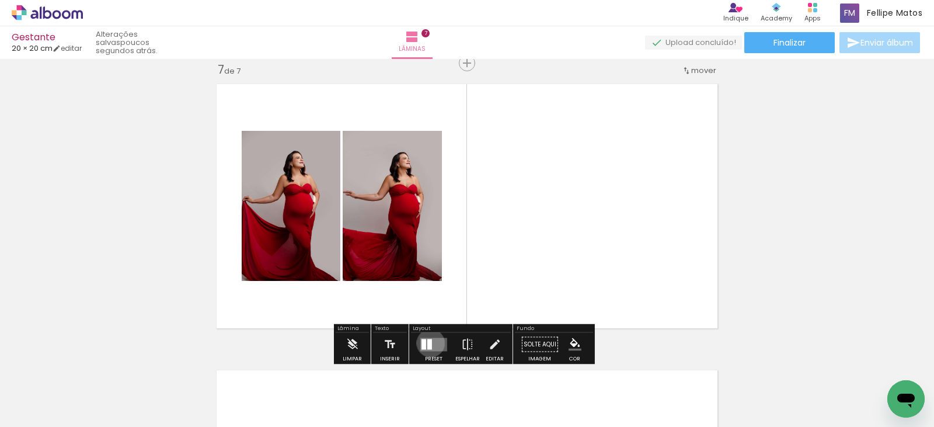
click at [428, 343] on div at bounding box center [430, 344] width 5 height 11
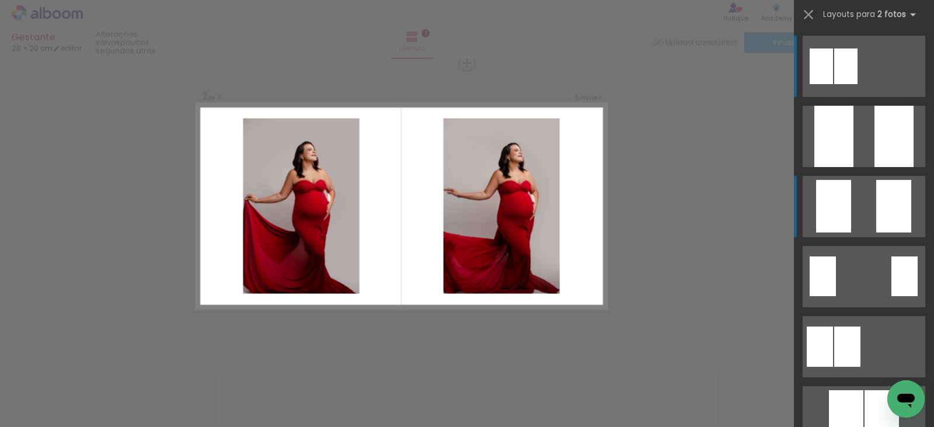
click at [828, 167] on div at bounding box center [834, 136] width 39 height 61
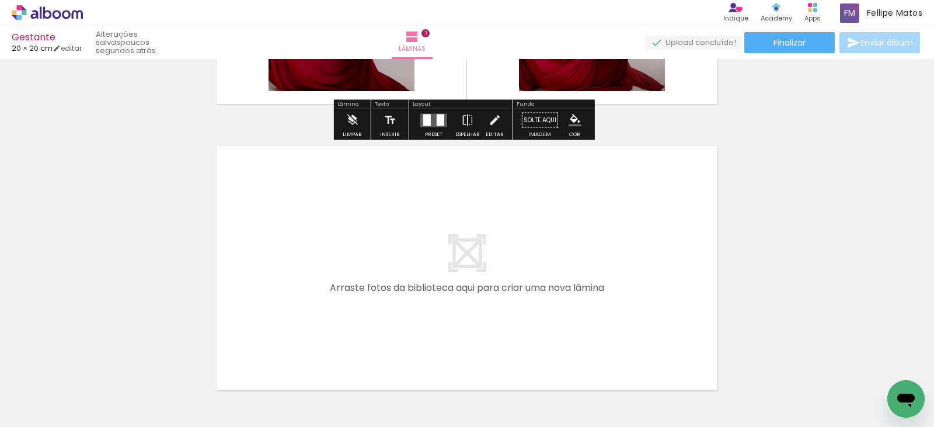
scroll to position [2024, 0]
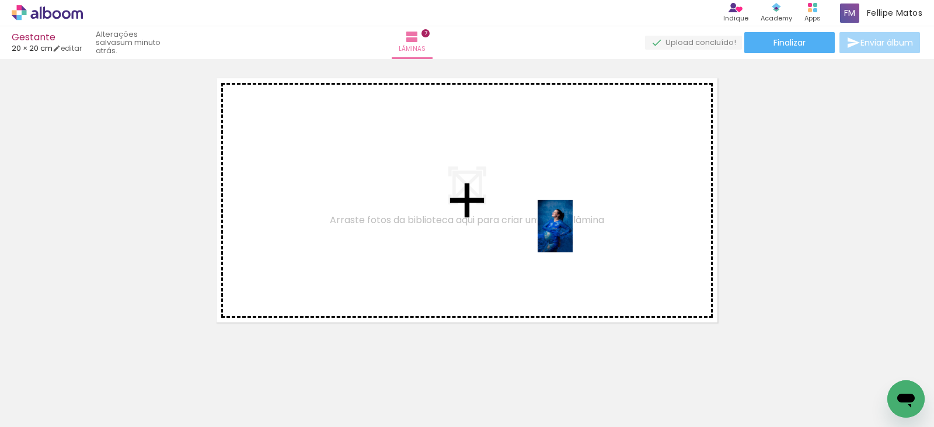
drag, startPoint x: 822, startPoint y: 374, endPoint x: 573, endPoint y: 235, distance: 285.0
click at [573, 235] on quentale-workspace at bounding box center [467, 213] width 934 height 427
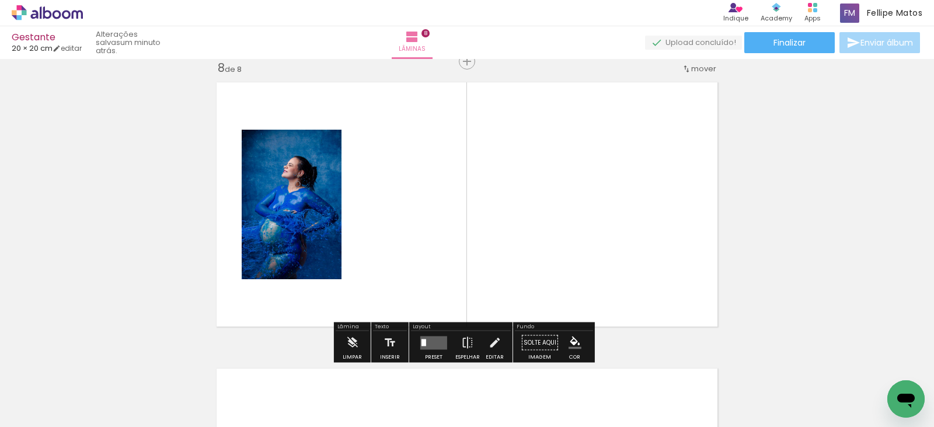
scroll to position [2018, 0]
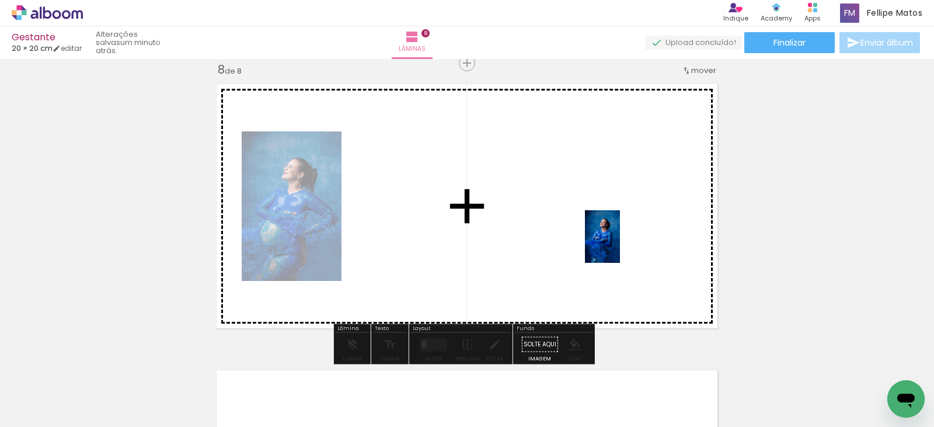
drag, startPoint x: 881, startPoint y: 370, endPoint x: 613, endPoint y: 241, distance: 298.3
click at [613, 241] on quentale-workspace at bounding box center [467, 213] width 934 height 427
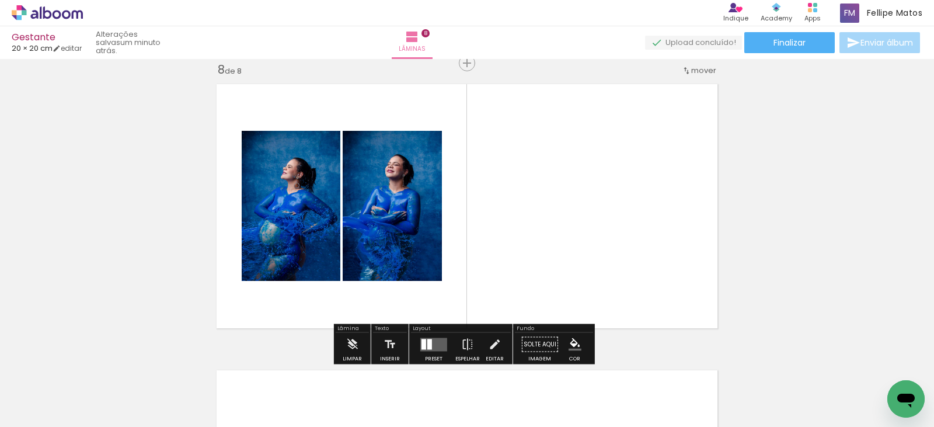
click at [428, 340] on div at bounding box center [430, 344] width 5 height 11
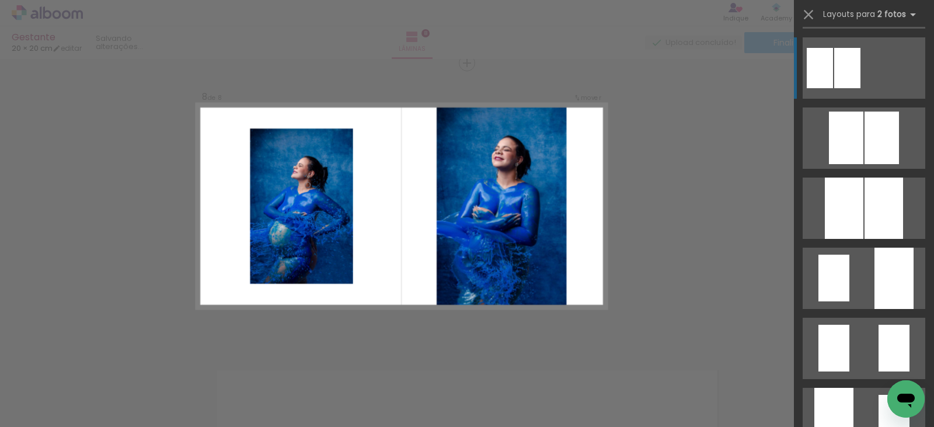
scroll to position [292, 0]
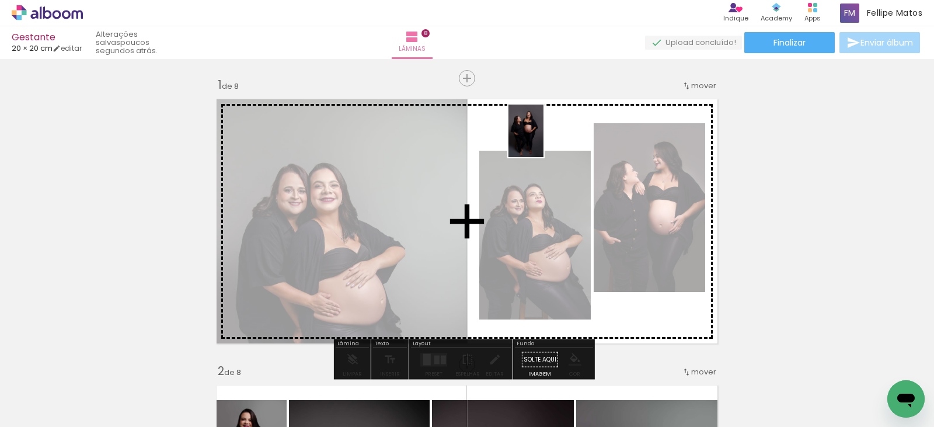
drag, startPoint x: 106, startPoint y: 401, endPoint x: 544, endPoint y: 140, distance: 509.4
click at [544, 140] on quentale-workspace at bounding box center [467, 213] width 934 height 427
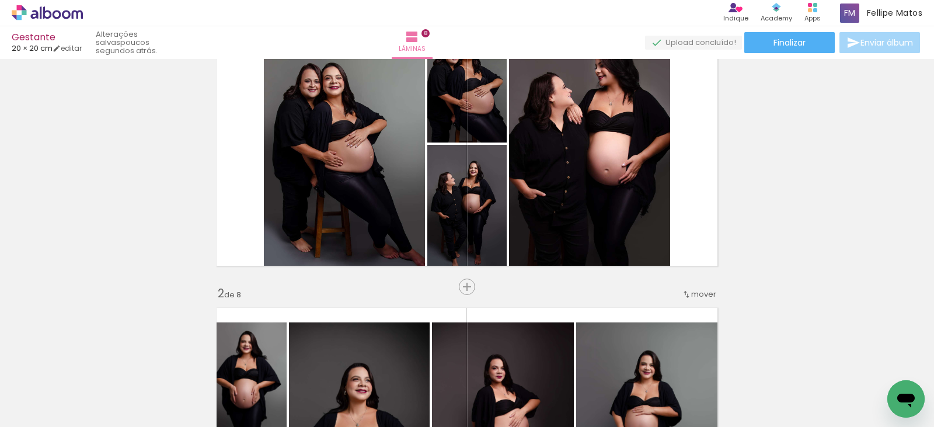
scroll to position [58, 0]
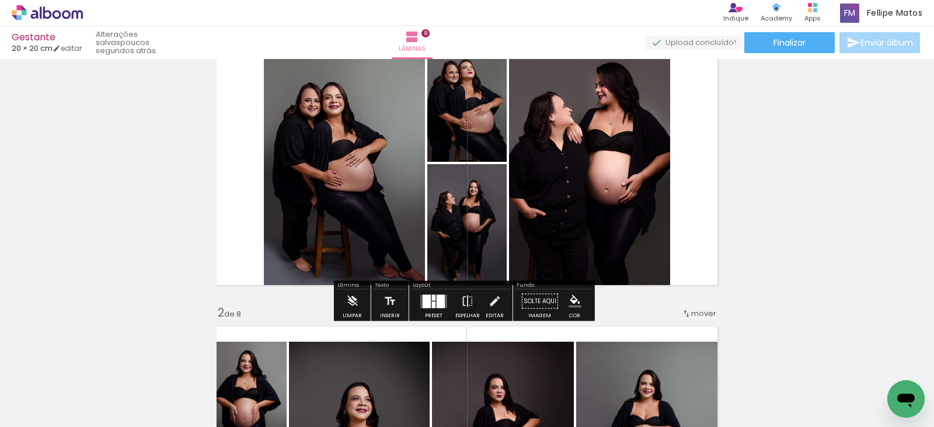
click at [428, 301] on div at bounding box center [427, 300] width 8 height 13
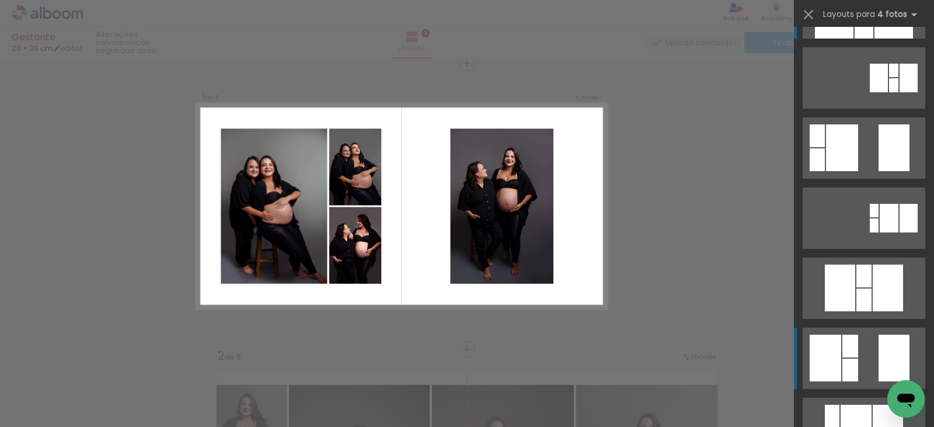
click at [889, 77] on div at bounding box center [893, 70] width 9 height 13
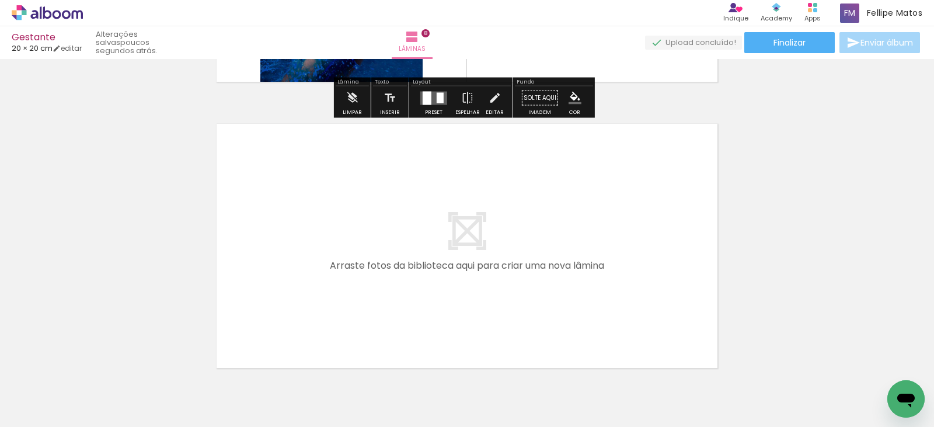
scroll to position [2268, 0]
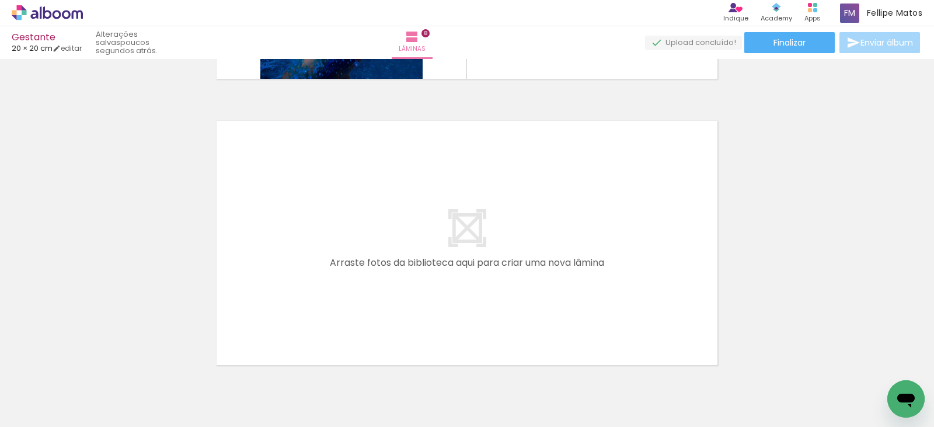
click at [43, 406] on span "Adicionar Fotos" at bounding box center [41, 411] width 35 height 13
click at [0, 0] on input "file" at bounding box center [0, 0] width 0 height 0
